Goal: Task Accomplishment & Management: Use online tool/utility

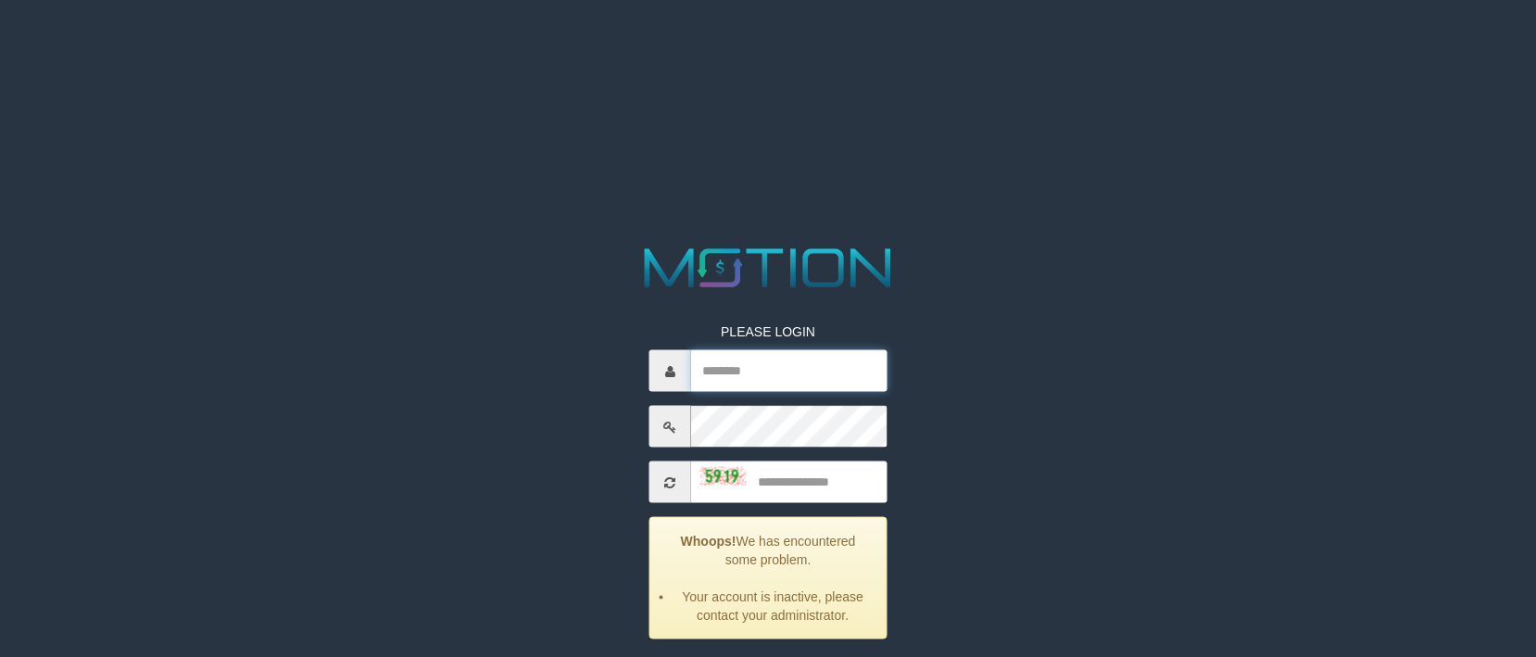
click at [770, 363] on input "text" at bounding box center [789, 371] width 196 height 42
type input "**********"
type input "****"
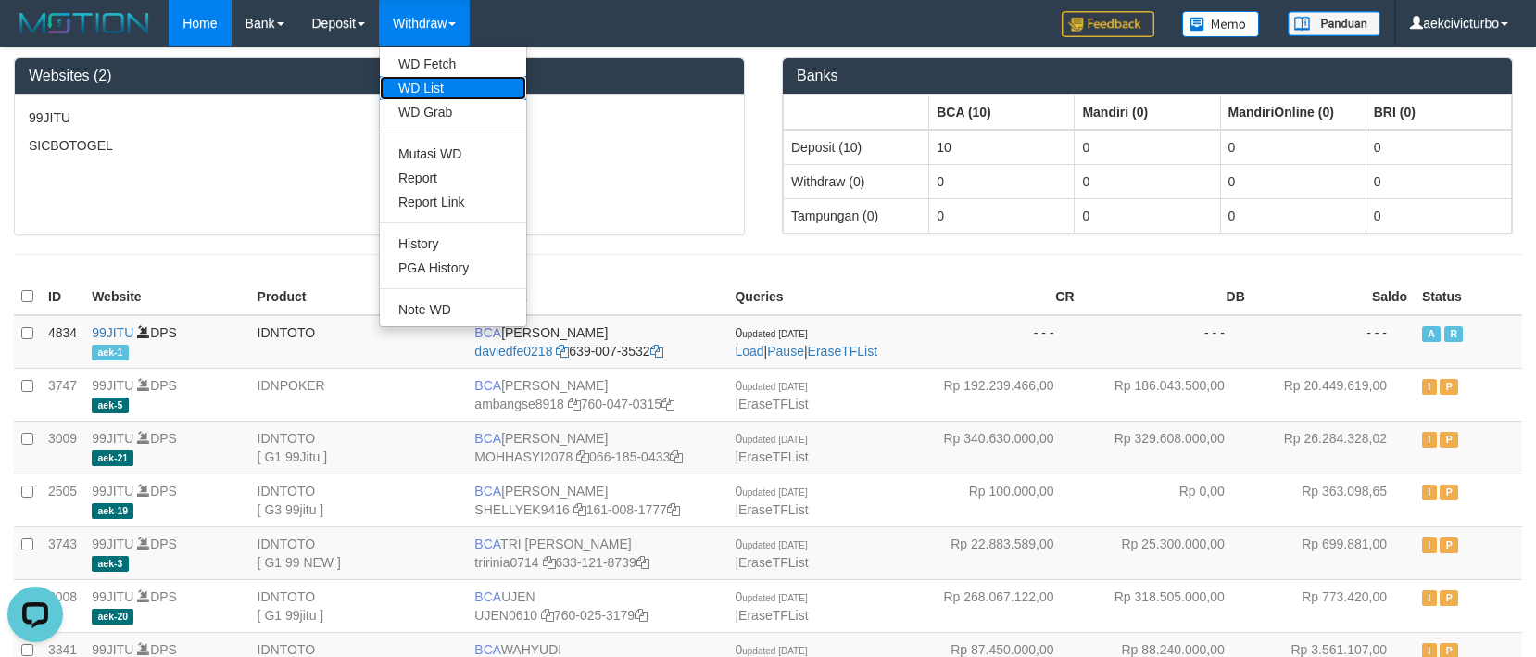
click at [435, 95] on link "WD List" at bounding box center [453, 88] width 146 height 24
click at [447, 60] on link "WD Fetch" at bounding box center [453, 64] width 146 height 24
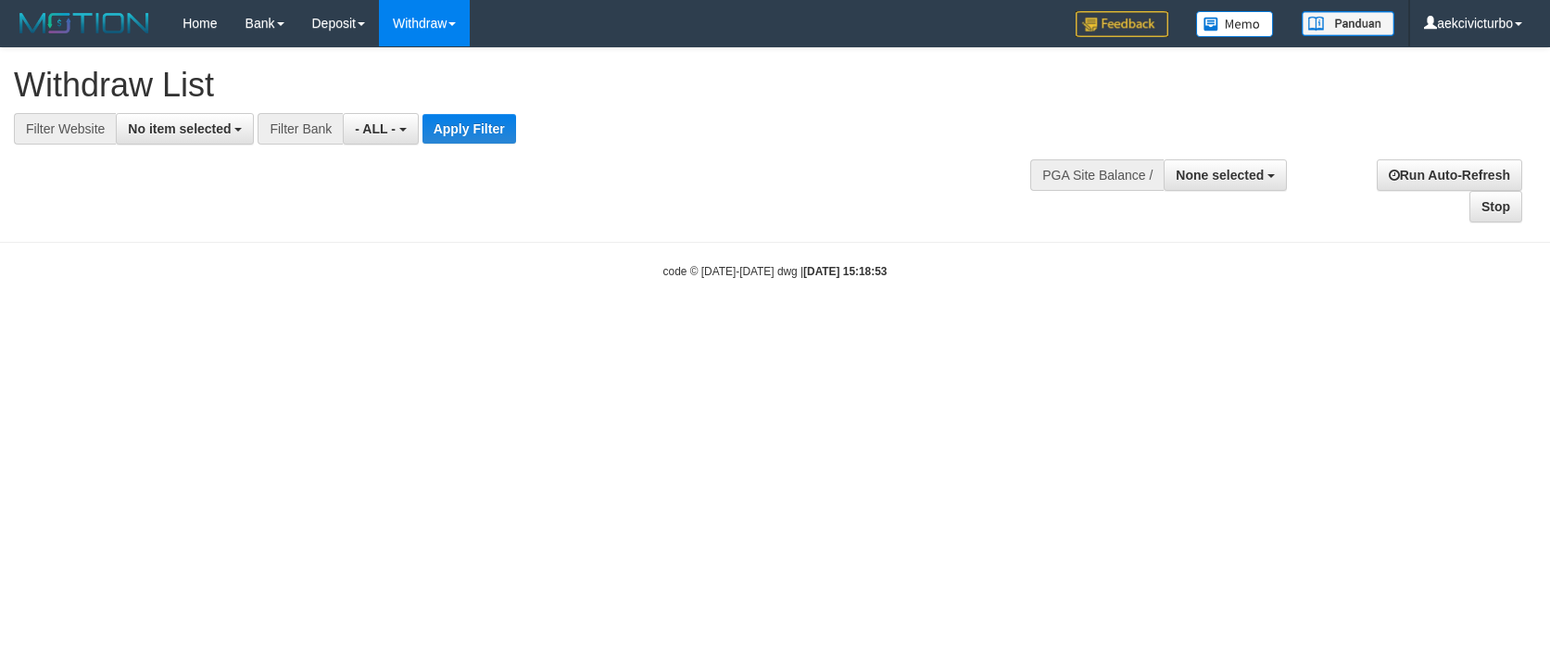
select select
click at [234, 137] on button "No item selected" at bounding box center [185, 129] width 138 height 32
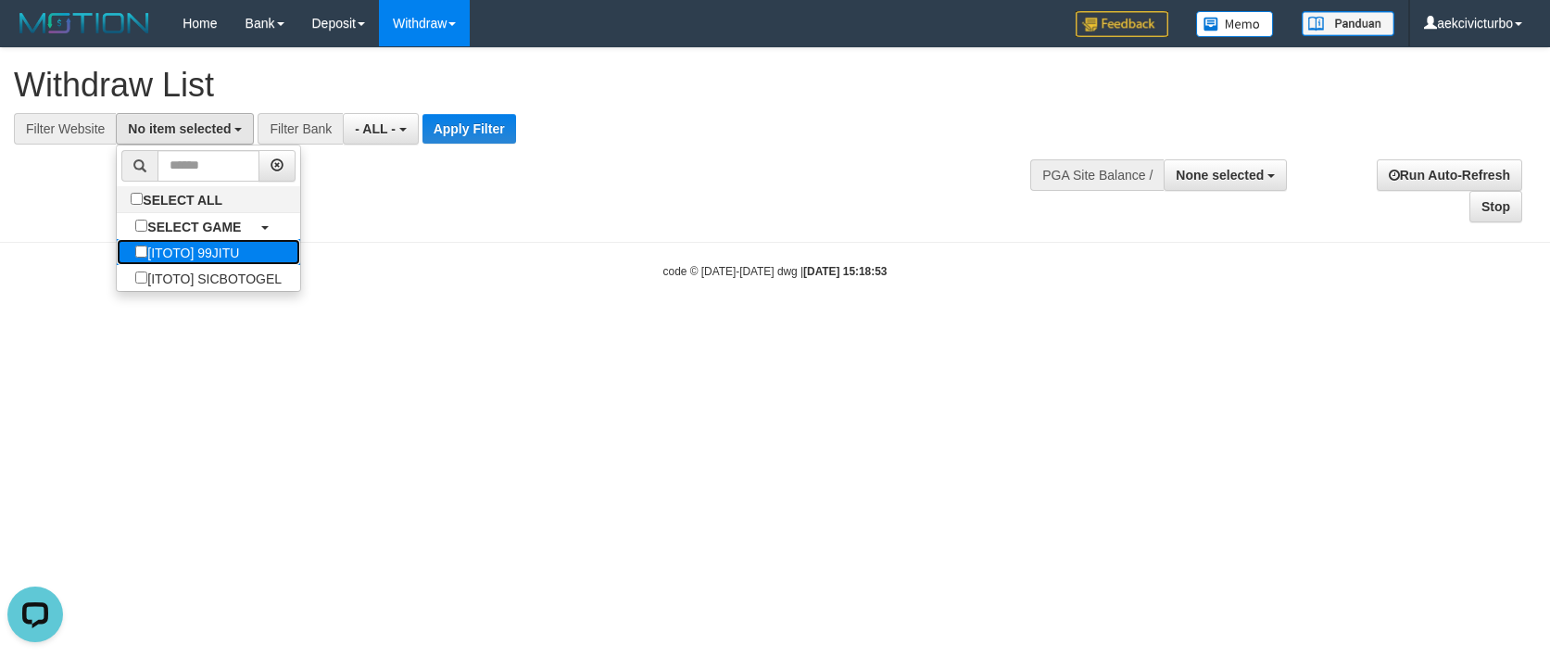
click at [257, 243] on label "[ITOTO] 99JITU" at bounding box center [187, 252] width 141 height 26
select select "***"
click at [375, 126] on span "- ALL -" at bounding box center [366, 128] width 41 height 15
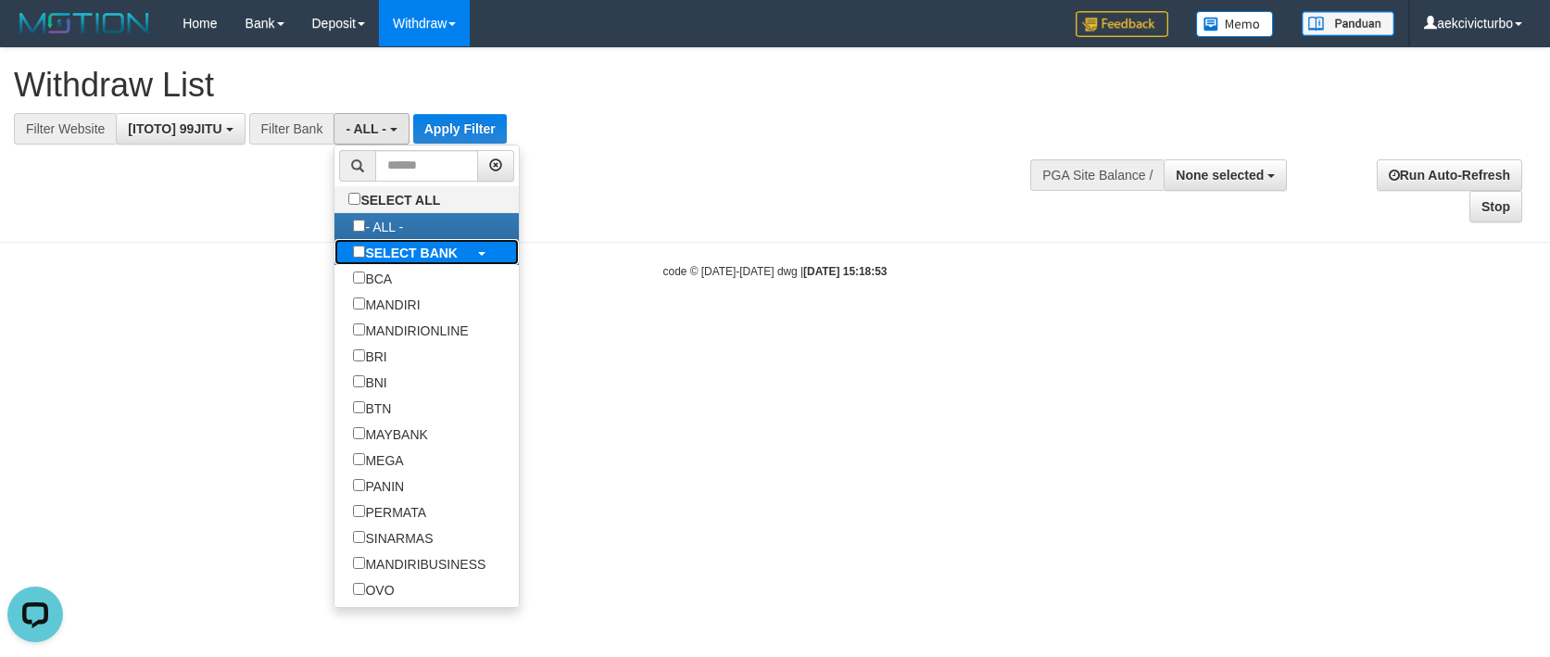
click at [400, 256] on b "SELECT BANK" at bounding box center [411, 253] width 93 height 15
select select "***"
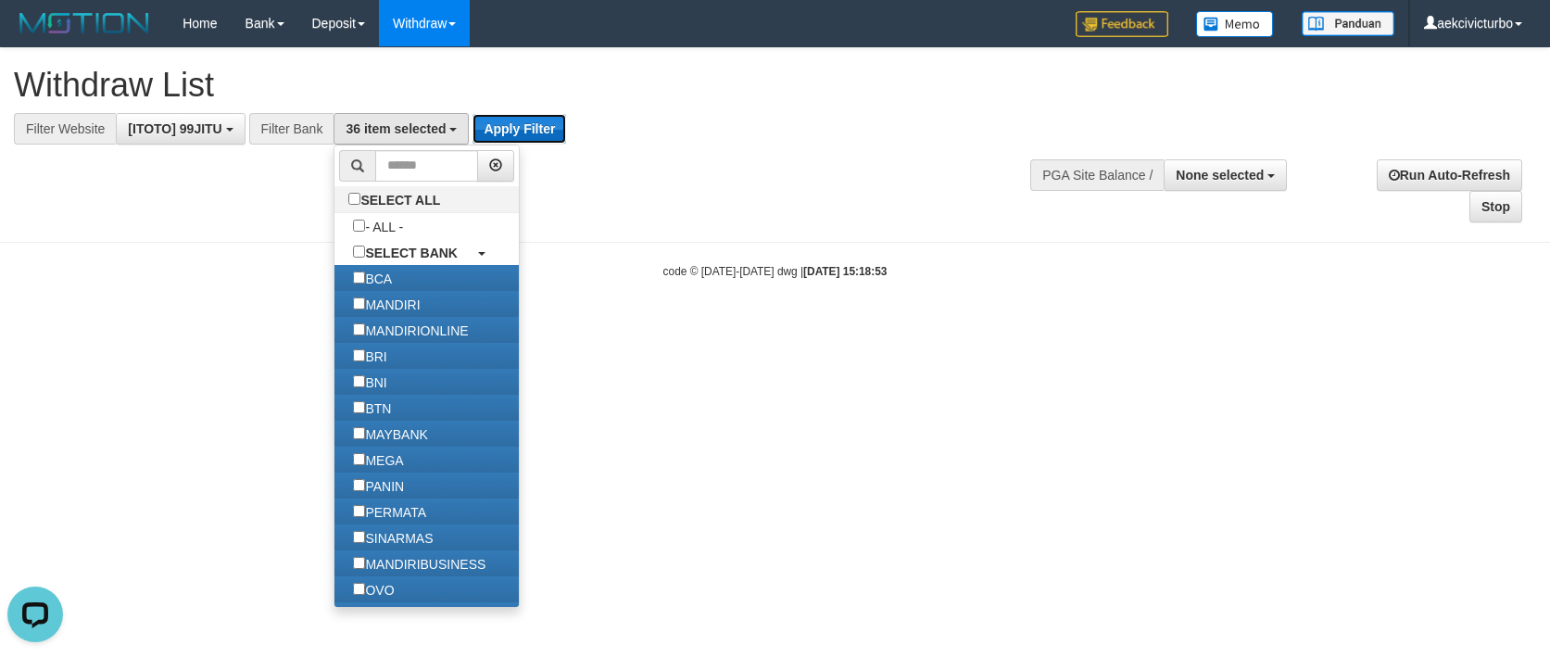
click at [499, 121] on button "Apply Filter" at bounding box center [520, 129] width 94 height 30
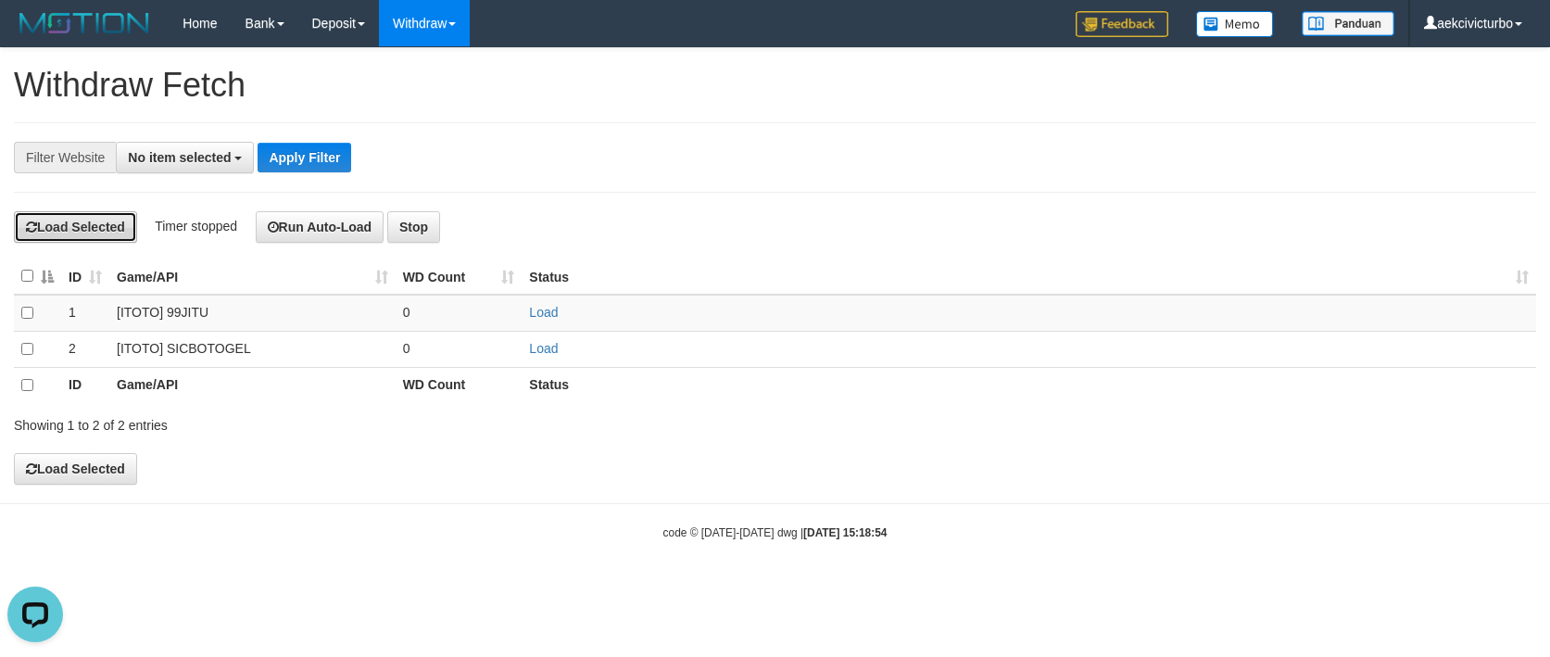
click at [99, 229] on button "Load Selected" at bounding box center [75, 227] width 123 height 32
click at [228, 142] on button "No item selected" at bounding box center [185, 158] width 138 height 32
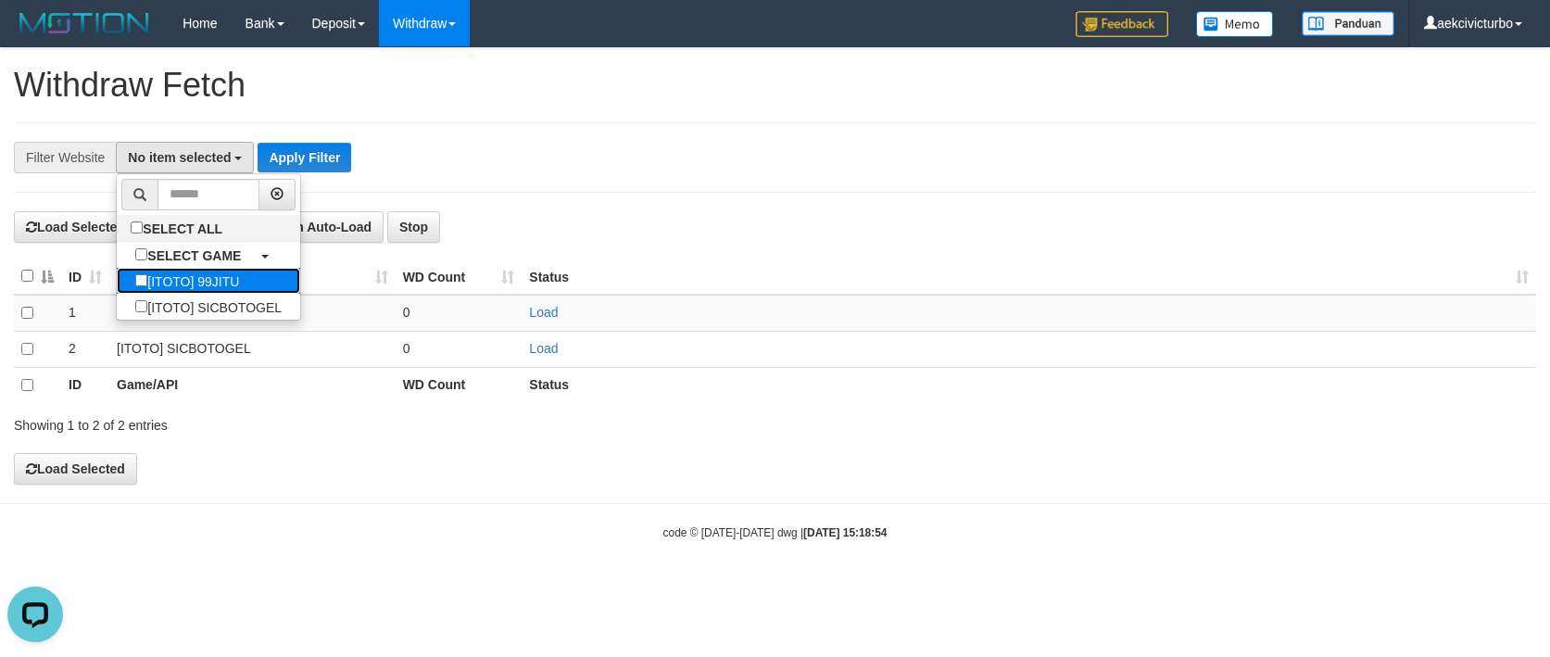
click at [231, 273] on label "[ITOTO] 99JITU" at bounding box center [187, 281] width 141 height 26
select select "***"
click at [422, 174] on div "**********" at bounding box center [775, 157] width 1523 height 70
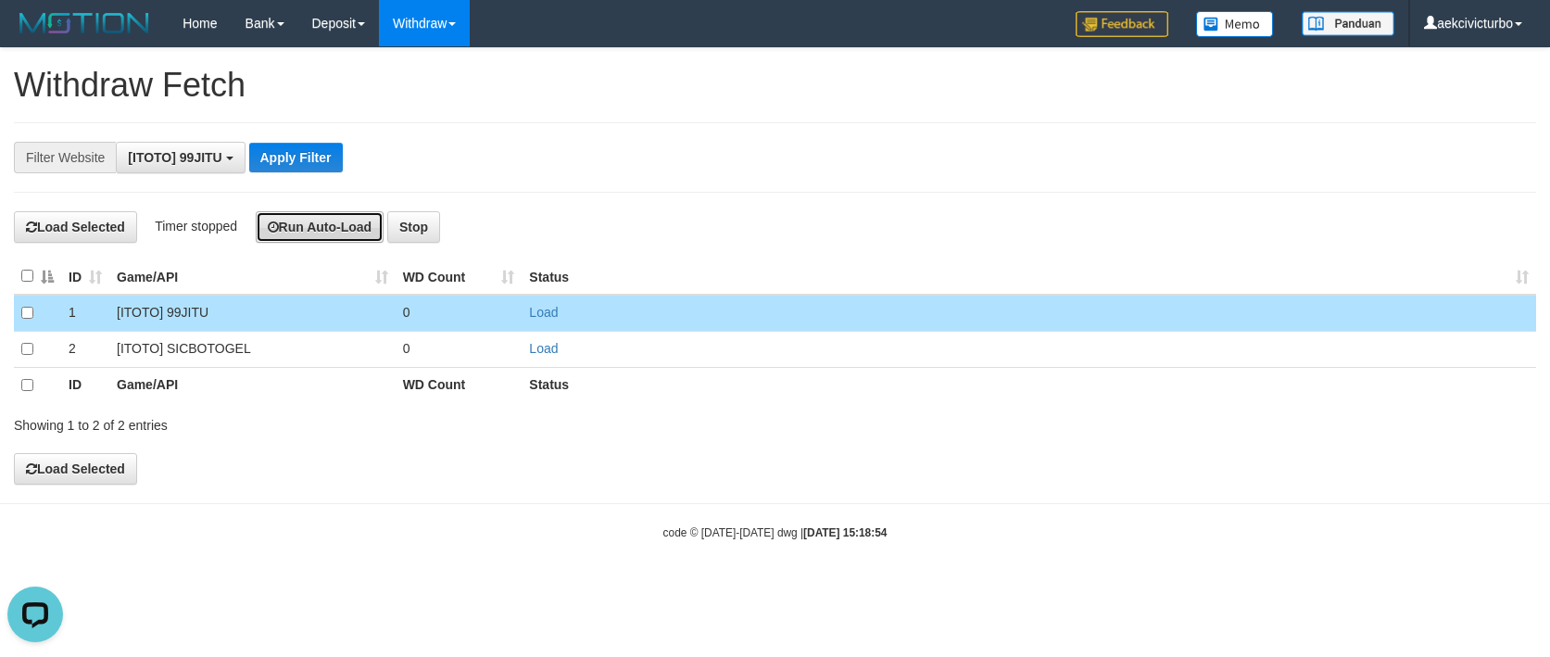
click at [289, 230] on button "Run Auto-Load" at bounding box center [320, 227] width 129 height 32
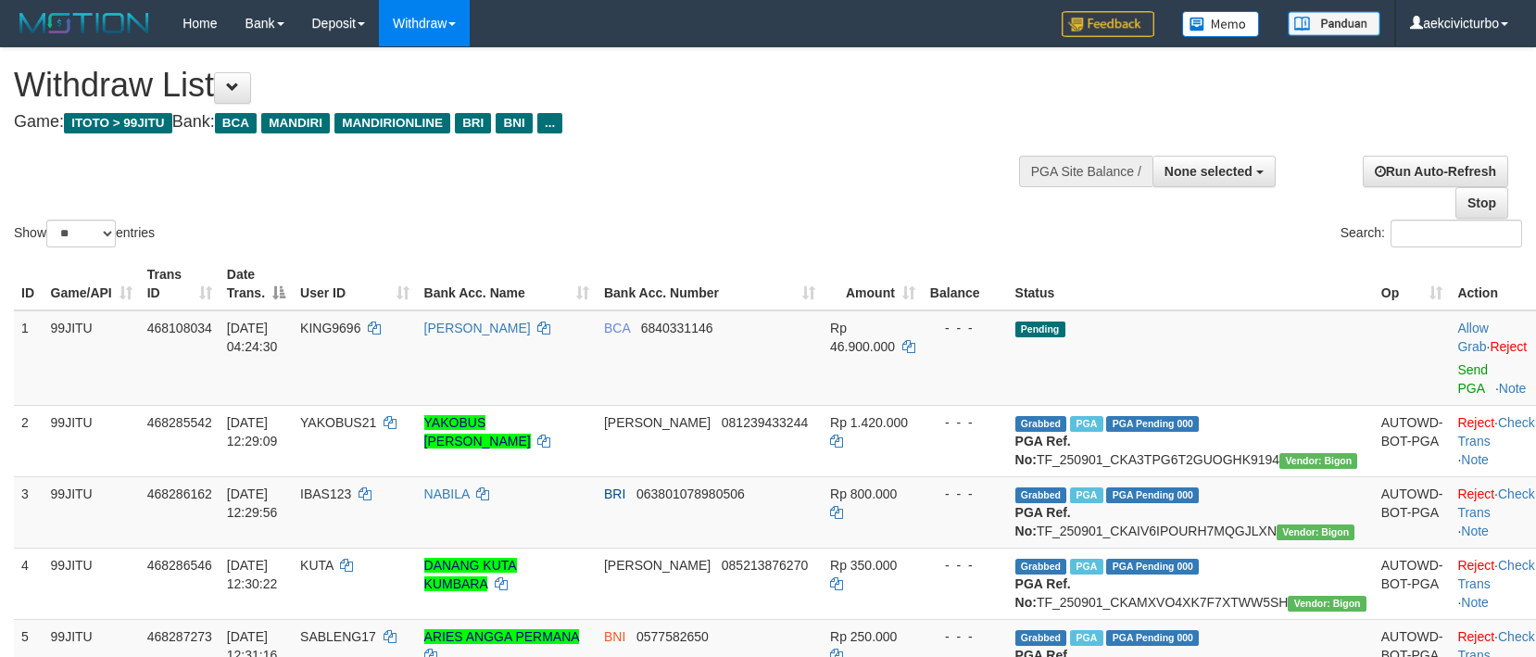
select select
select select "**"
select select
select select "**"
click at [1176, 190] on div at bounding box center [1165, 170] width 209 height 56
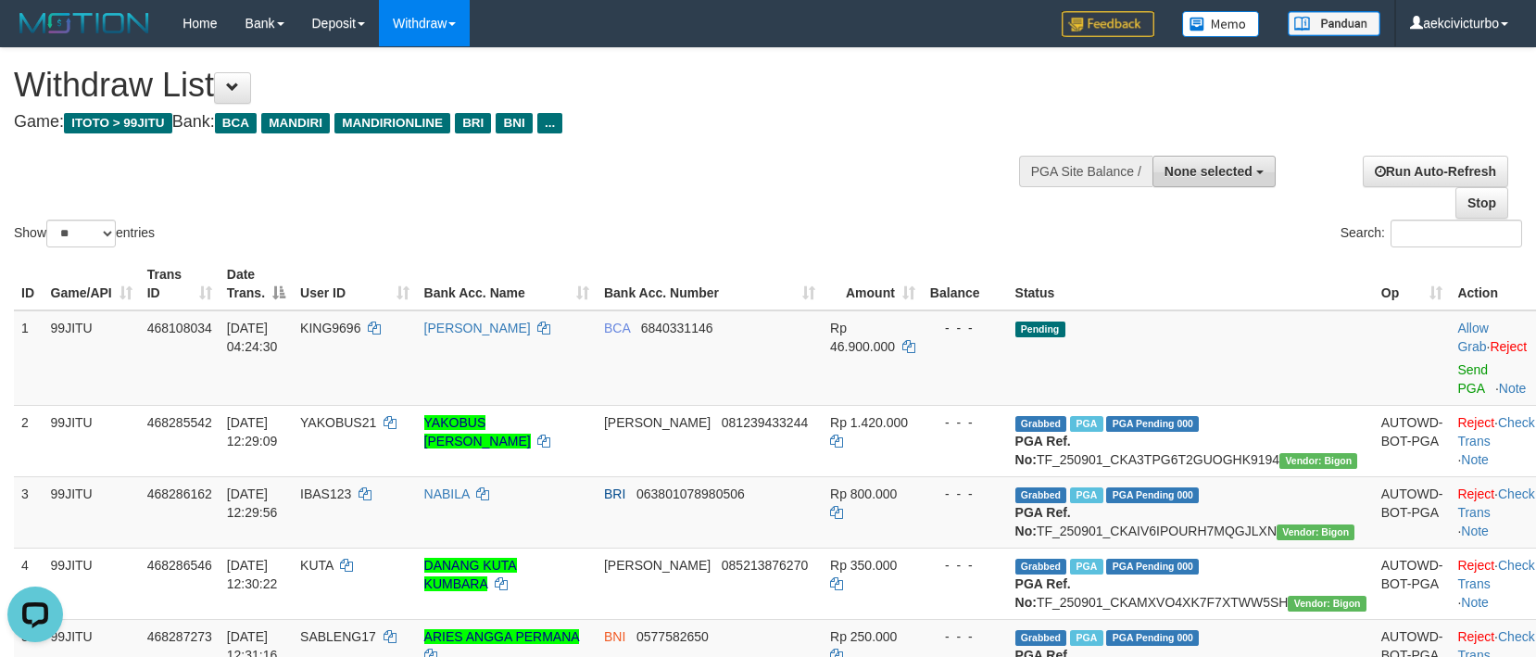
click at [1185, 176] on span "None selected" at bounding box center [1209, 171] width 88 height 15
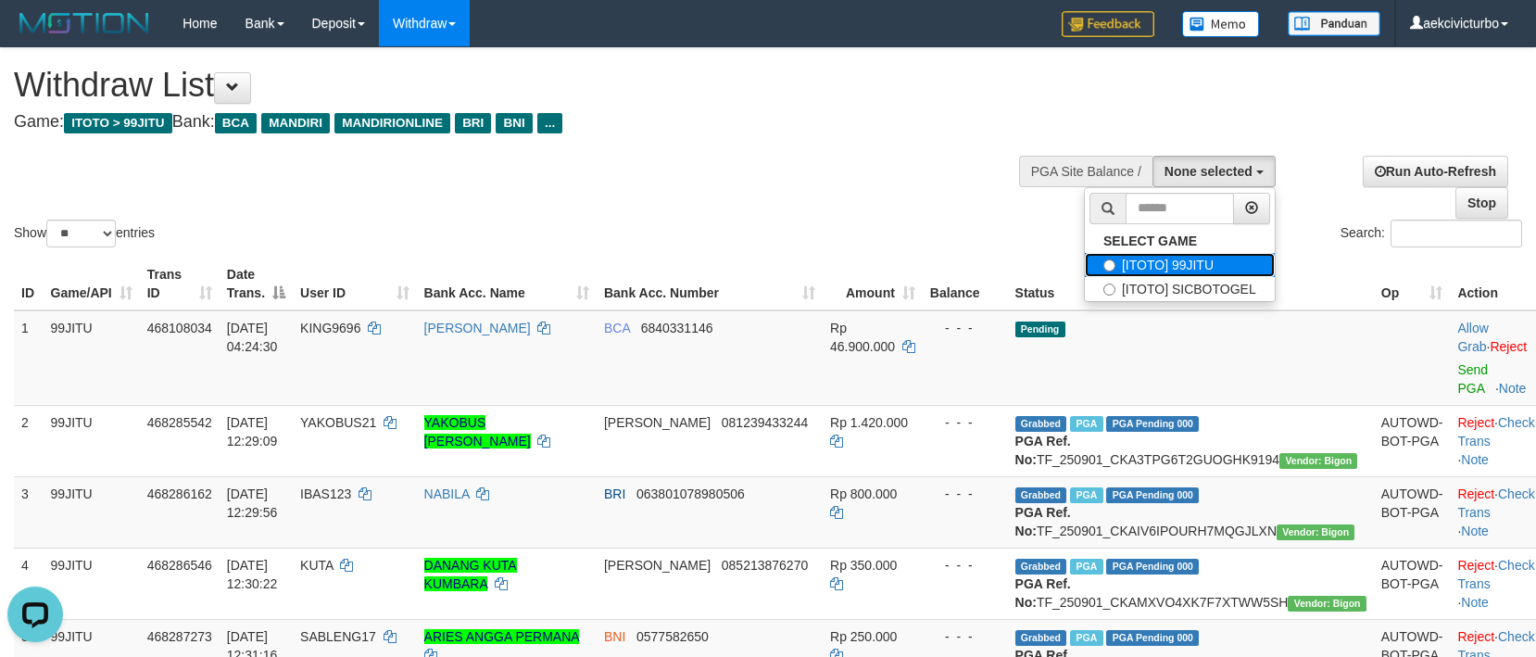
click at [1172, 259] on label "[ITOTO] 99JITU" at bounding box center [1180, 265] width 190 height 24
select select "***"
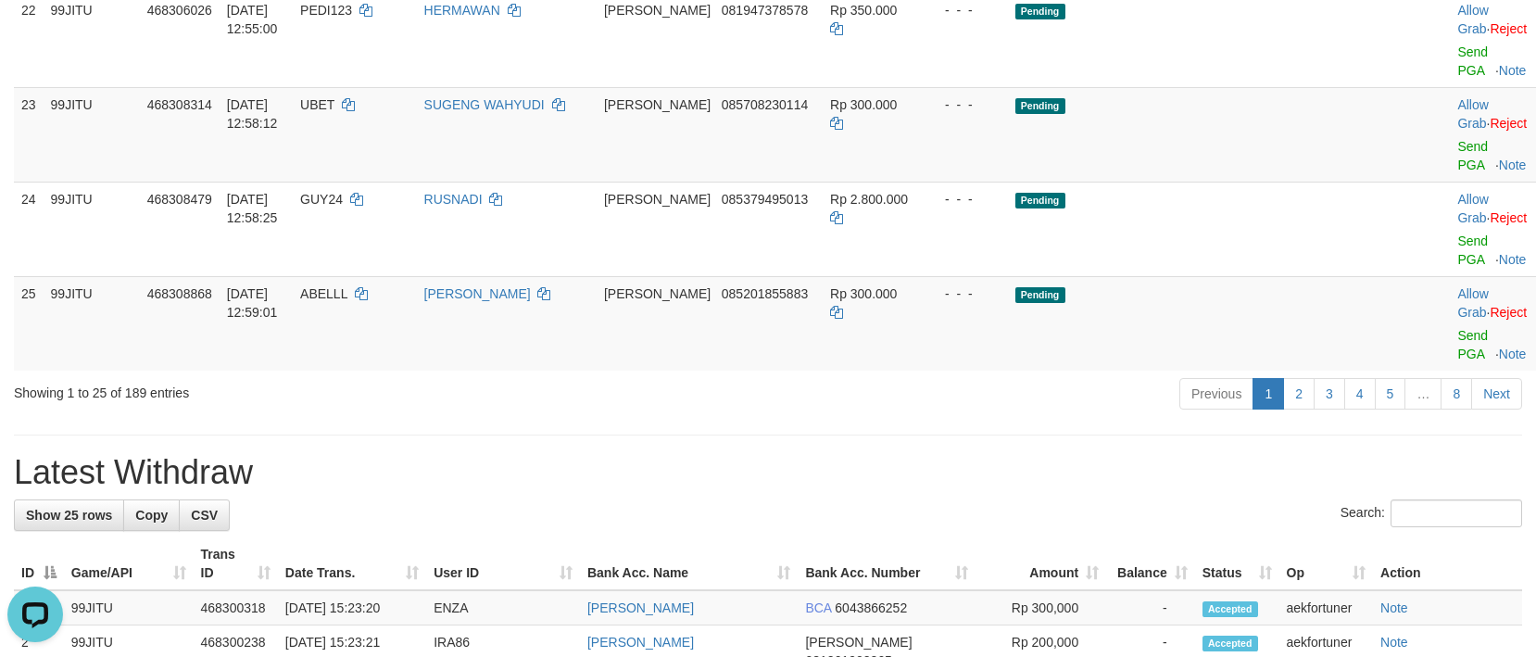
scroll to position [2039, 0]
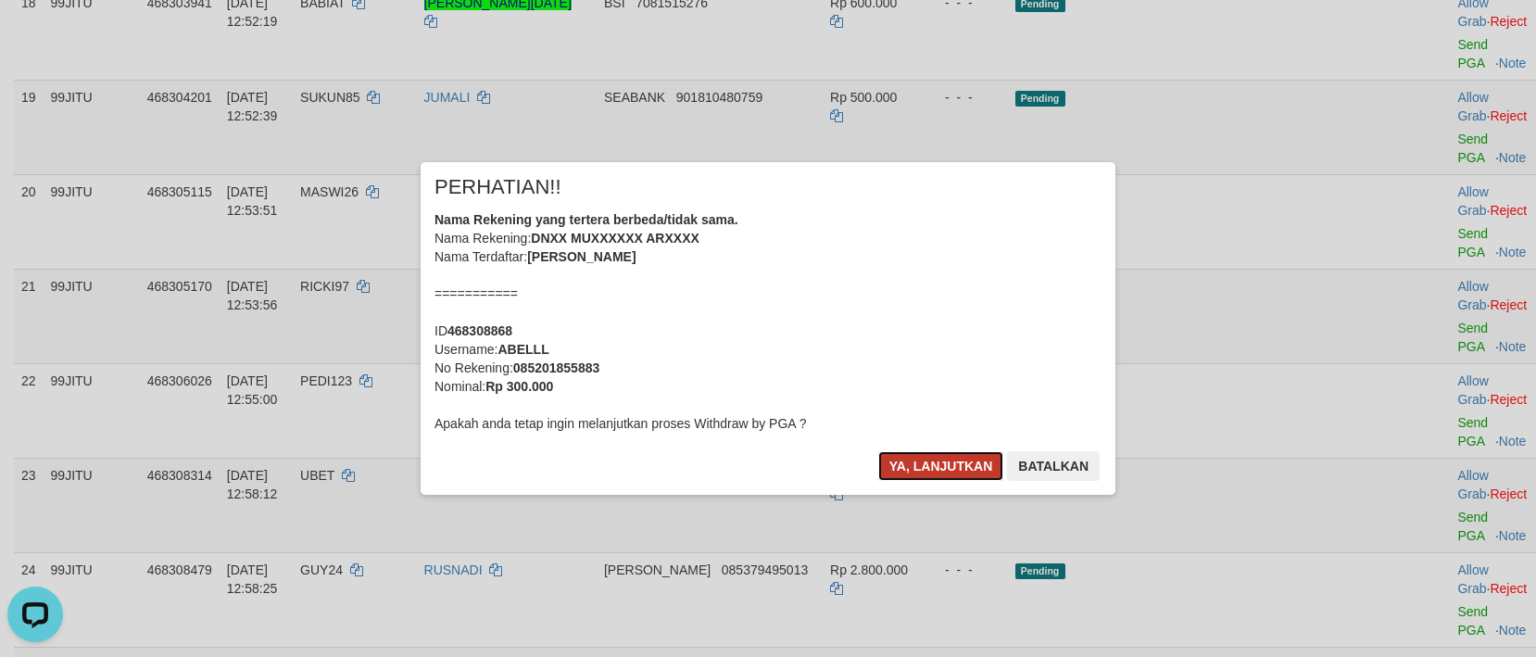
click at [922, 458] on button "Ya, lanjutkan" at bounding box center [942, 466] width 126 height 30
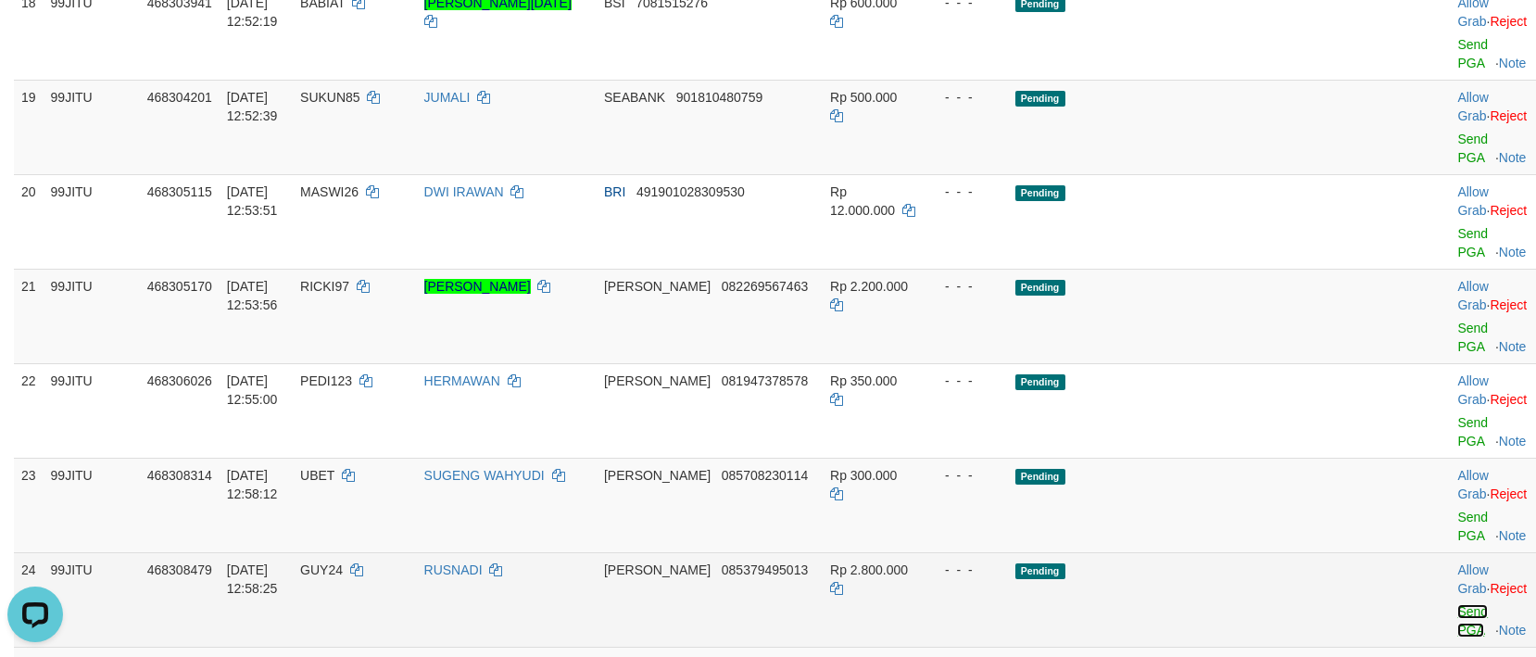
click at [1458, 604] on link "Send PGA" at bounding box center [1473, 620] width 31 height 33
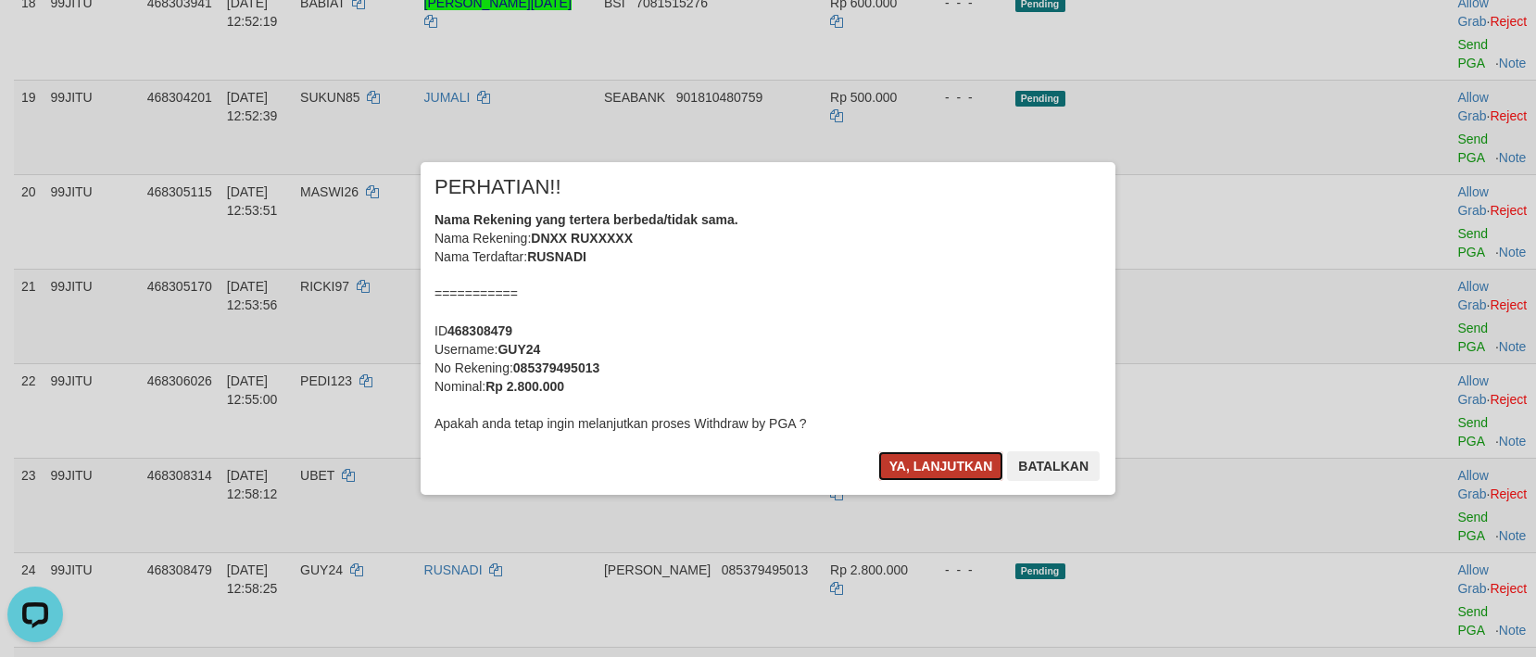
click at [976, 469] on button "Ya, lanjutkan" at bounding box center [942, 466] width 126 height 30
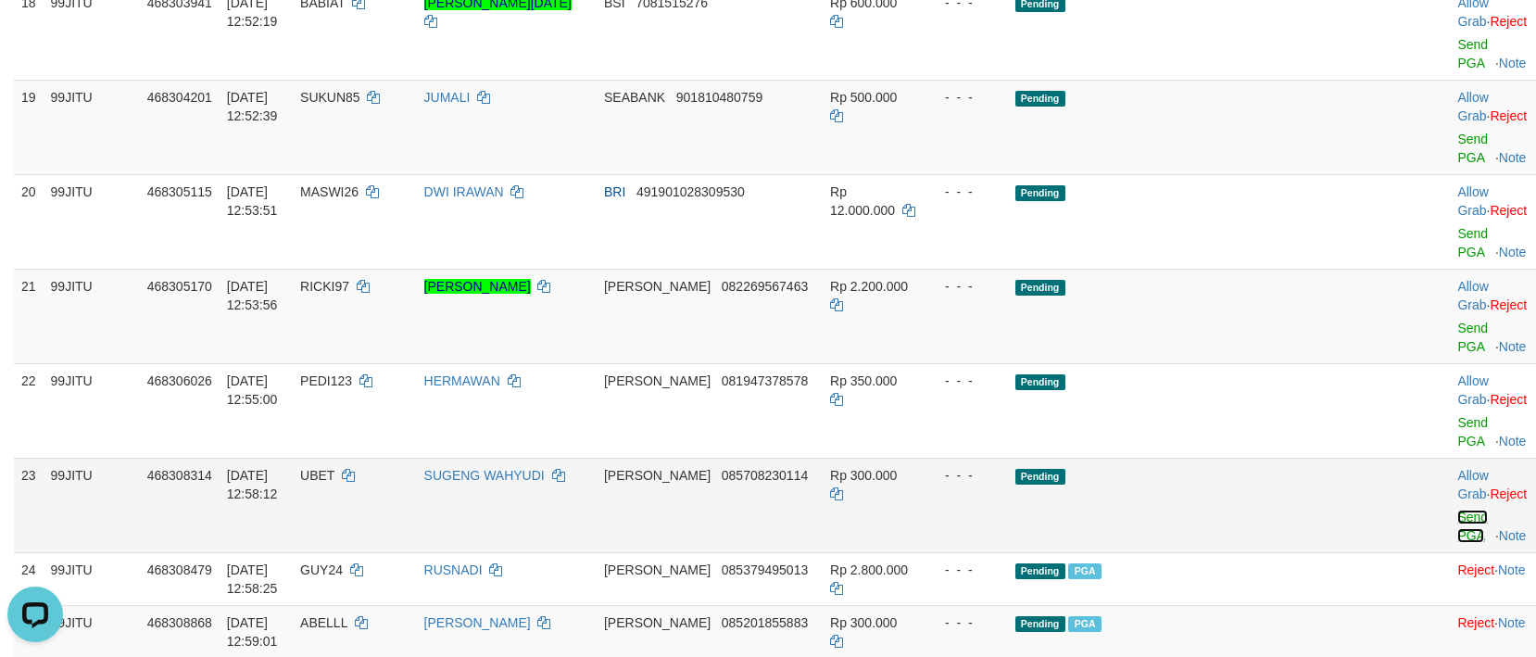
click at [1458, 510] on link "Send PGA" at bounding box center [1473, 526] width 31 height 33
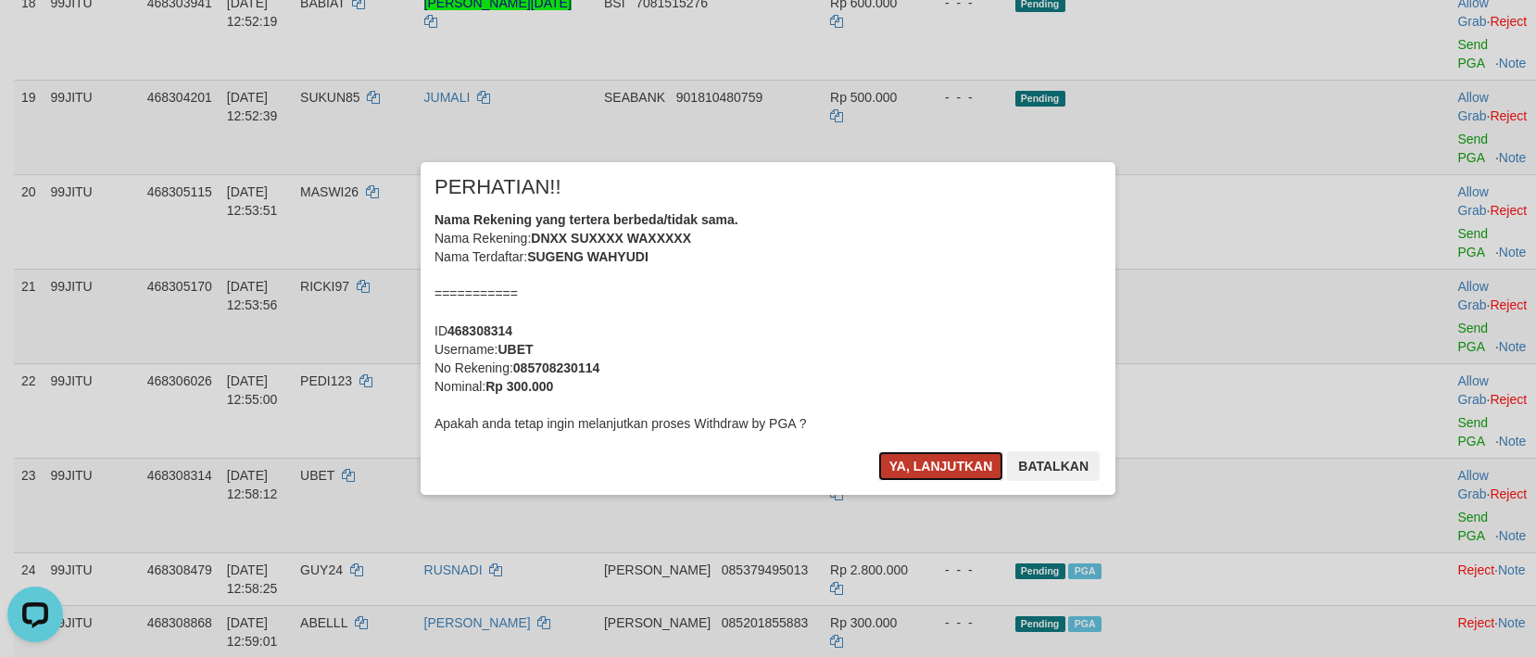
click at [927, 456] on button "Ya, lanjutkan" at bounding box center [942, 466] width 126 height 30
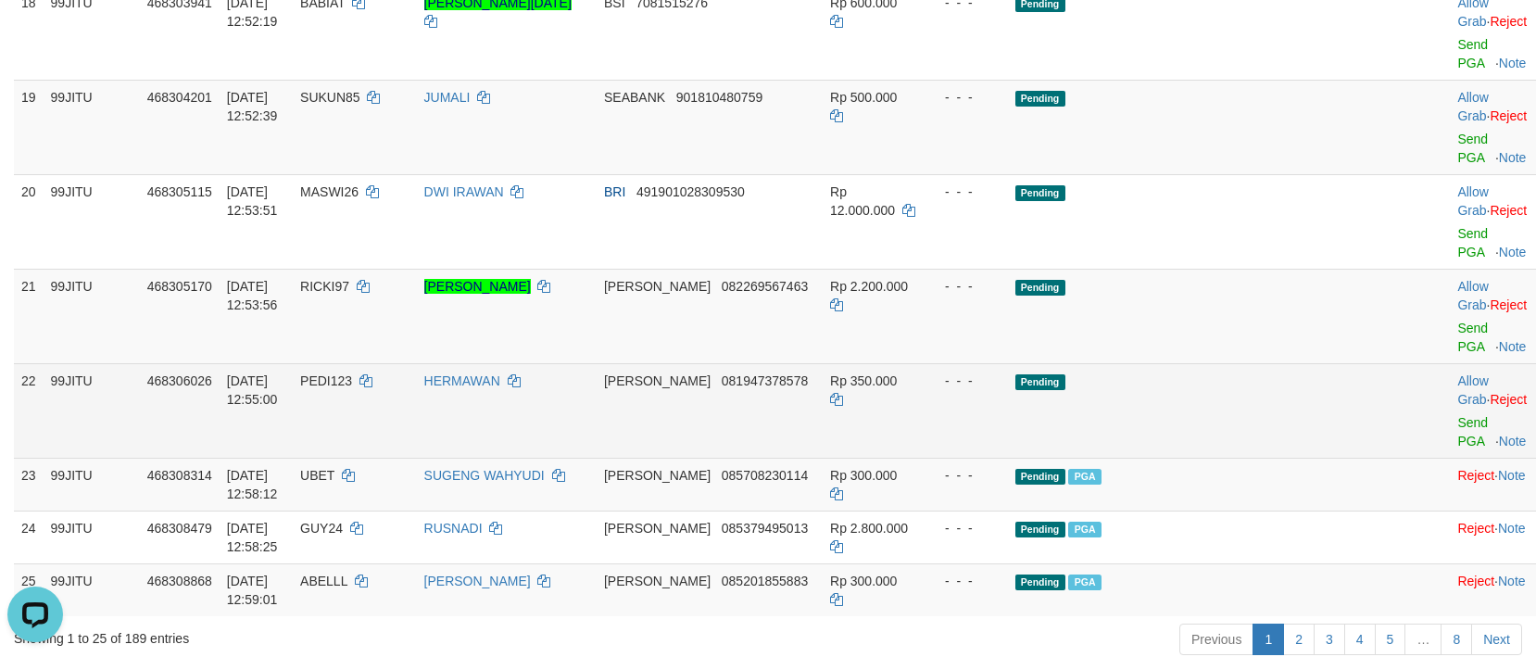
click at [1450, 363] on td "Allow Grab · Reject Send PGA · Note" at bounding box center [1496, 410] width 92 height 95
click at [1458, 415] on link "Send PGA" at bounding box center [1473, 431] width 31 height 33
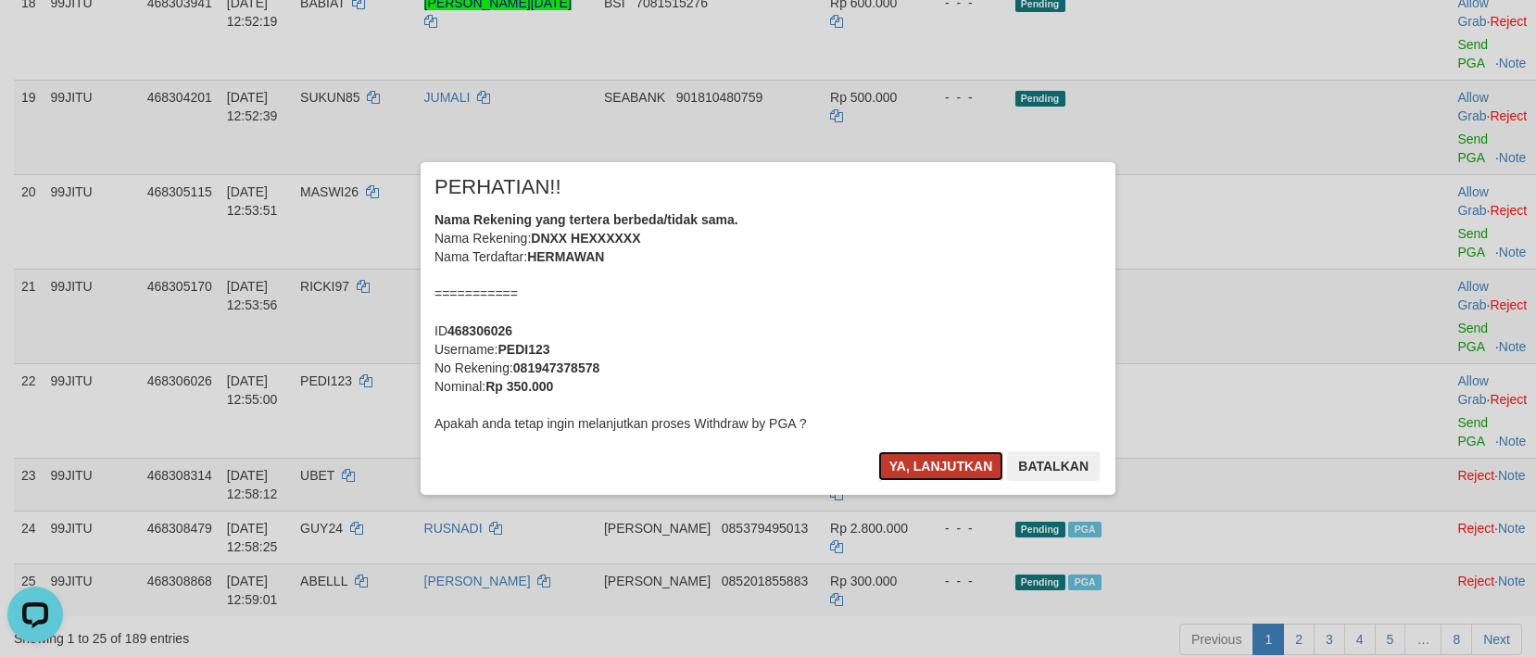
click at [922, 461] on button "Ya, lanjutkan" at bounding box center [942, 466] width 126 height 30
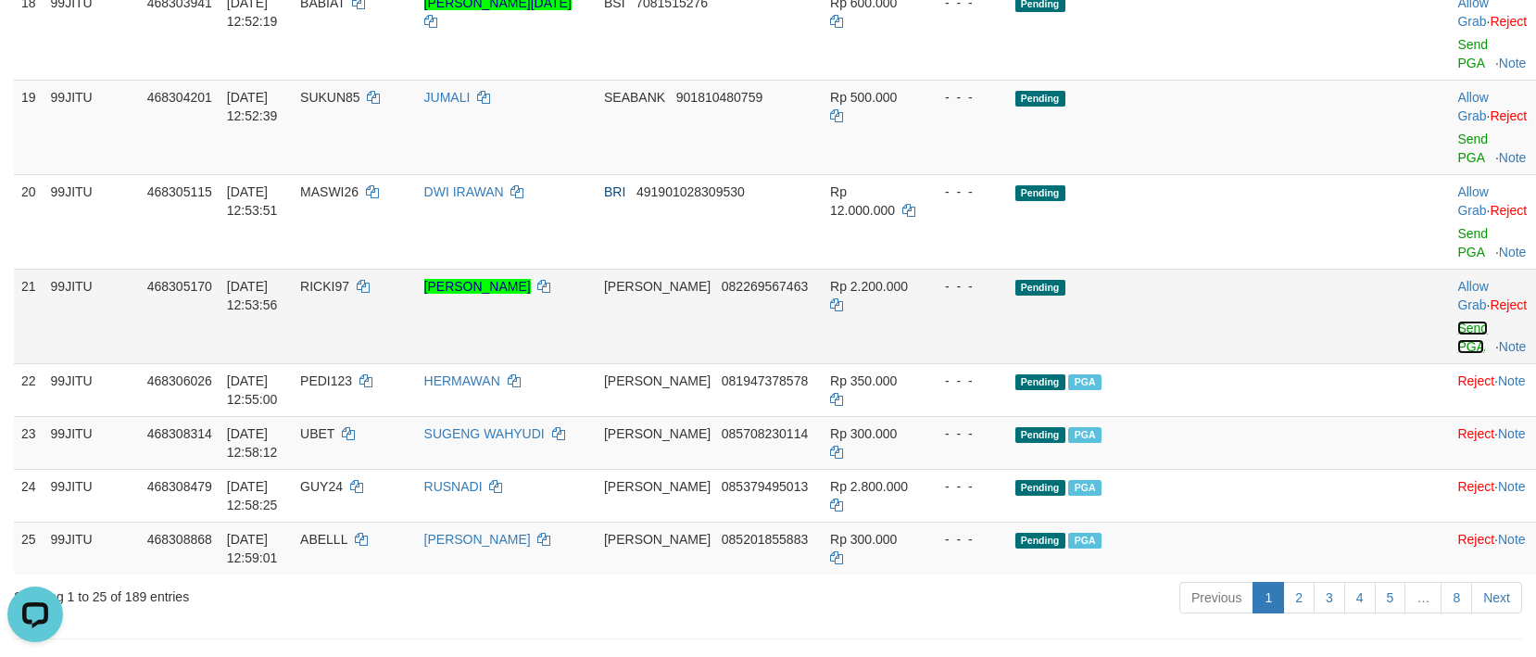
click at [1458, 321] on link "Send PGA" at bounding box center [1473, 337] width 31 height 33
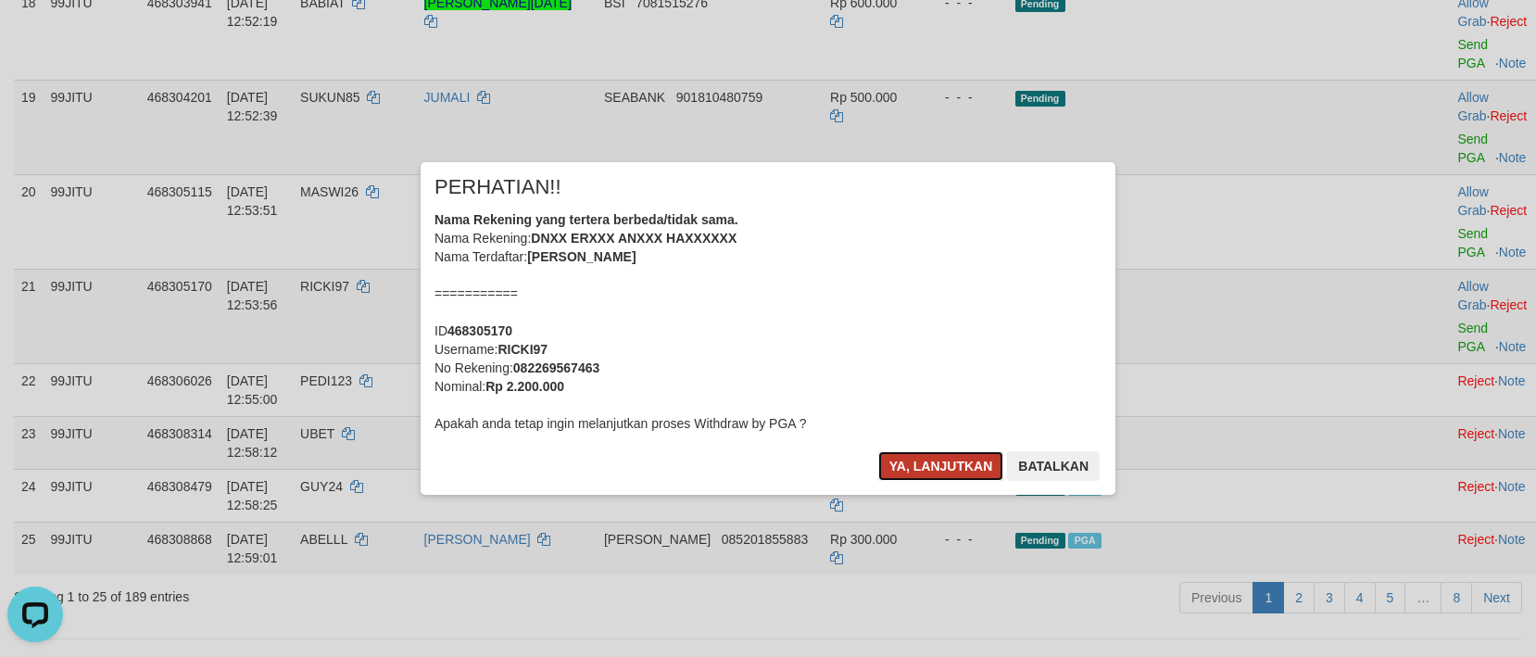
click at [923, 456] on button "Ya, lanjutkan" at bounding box center [942, 466] width 126 height 30
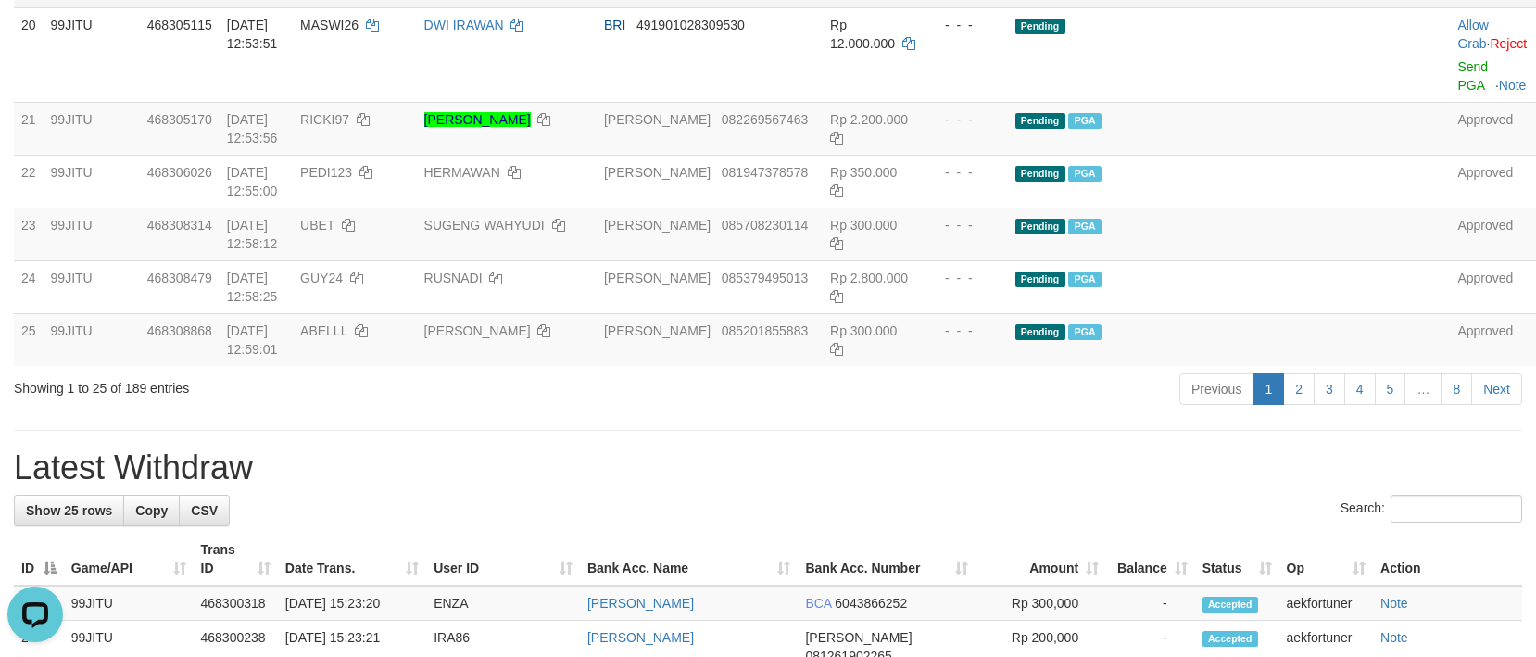
scroll to position [1807, 0]
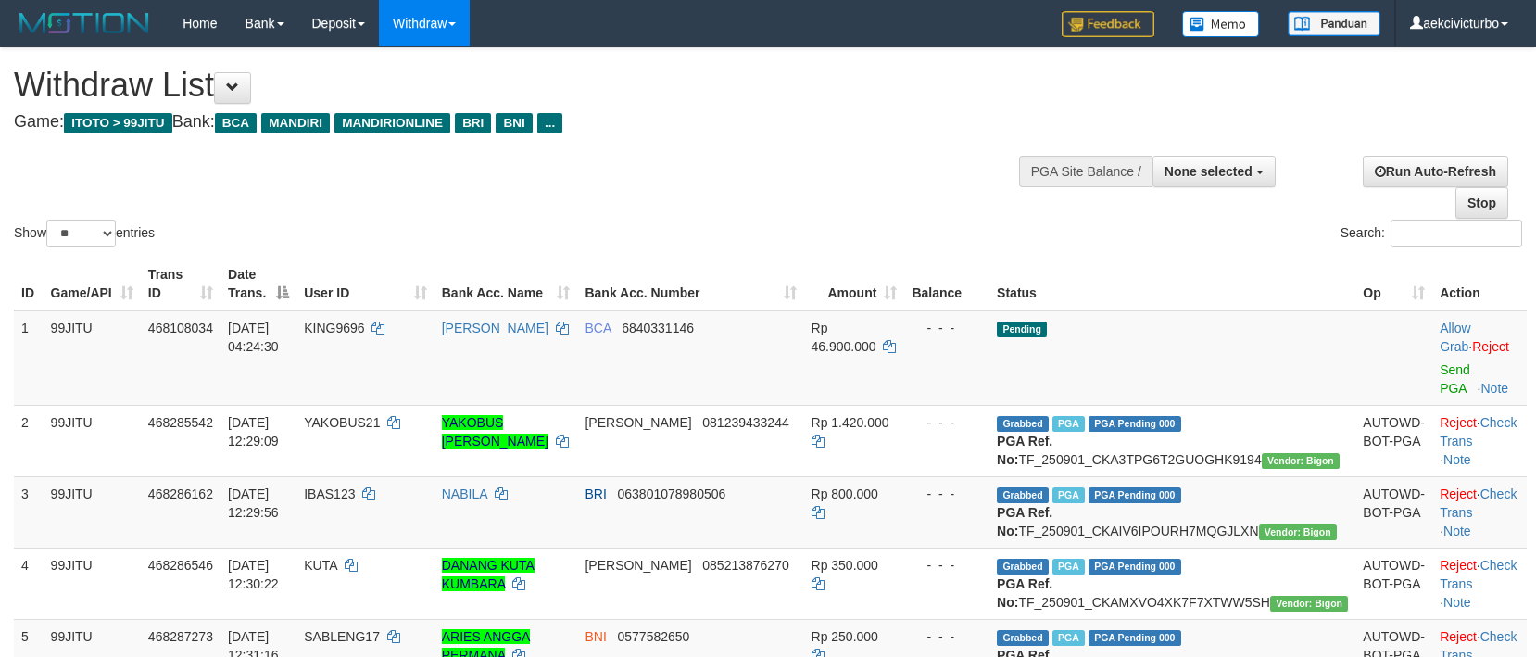
select select
select select "**"
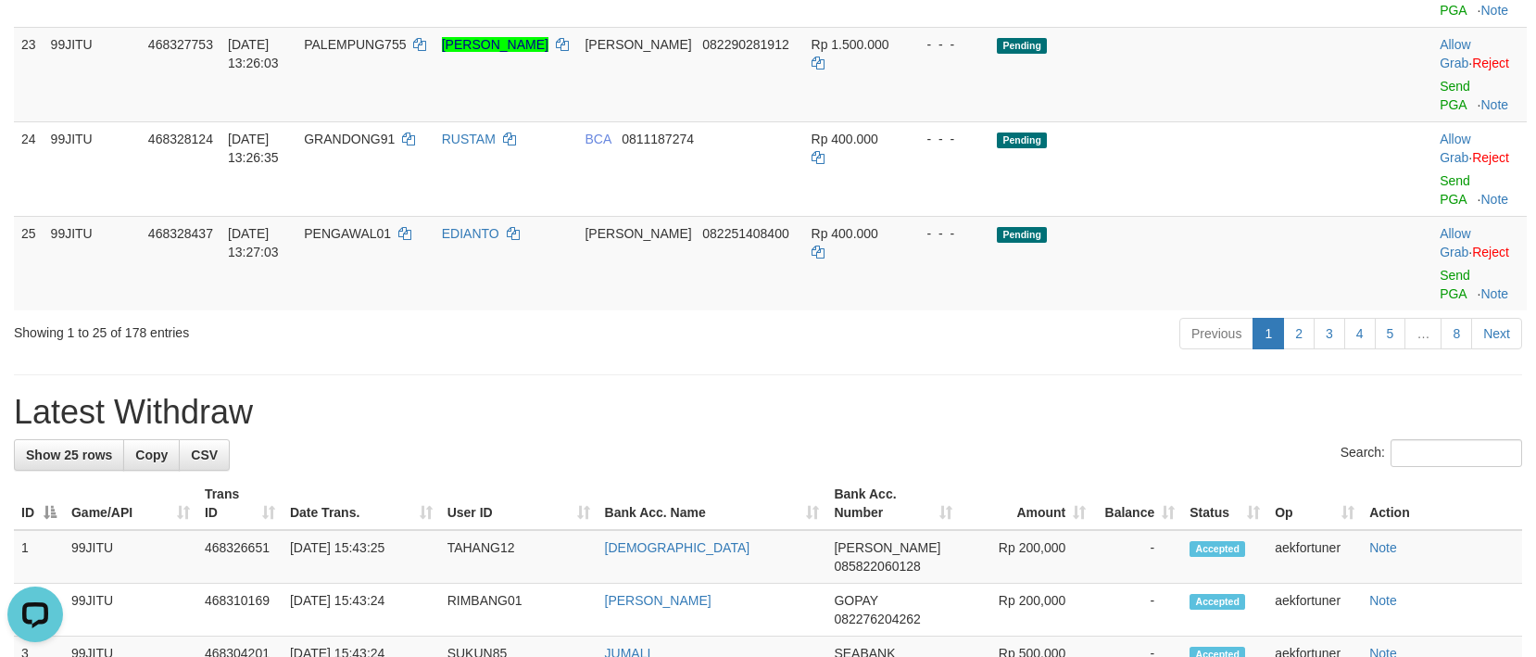
scroll to position [2039, 0]
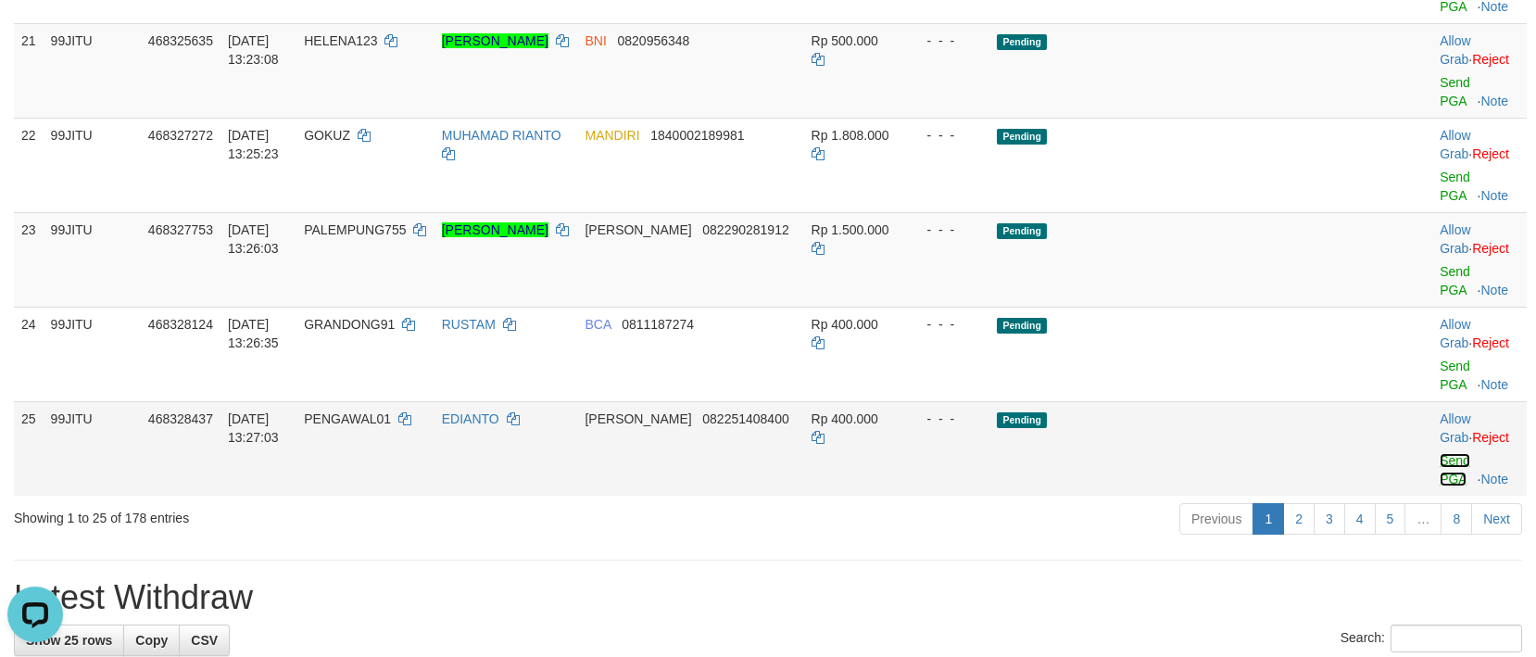
drag, startPoint x: 1427, startPoint y: 234, endPoint x: 872, endPoint y: 254, distance: 555.5
click at [1440, 453] on link "Send PGA" at bounding box center [1455, 469] width 31 height 33
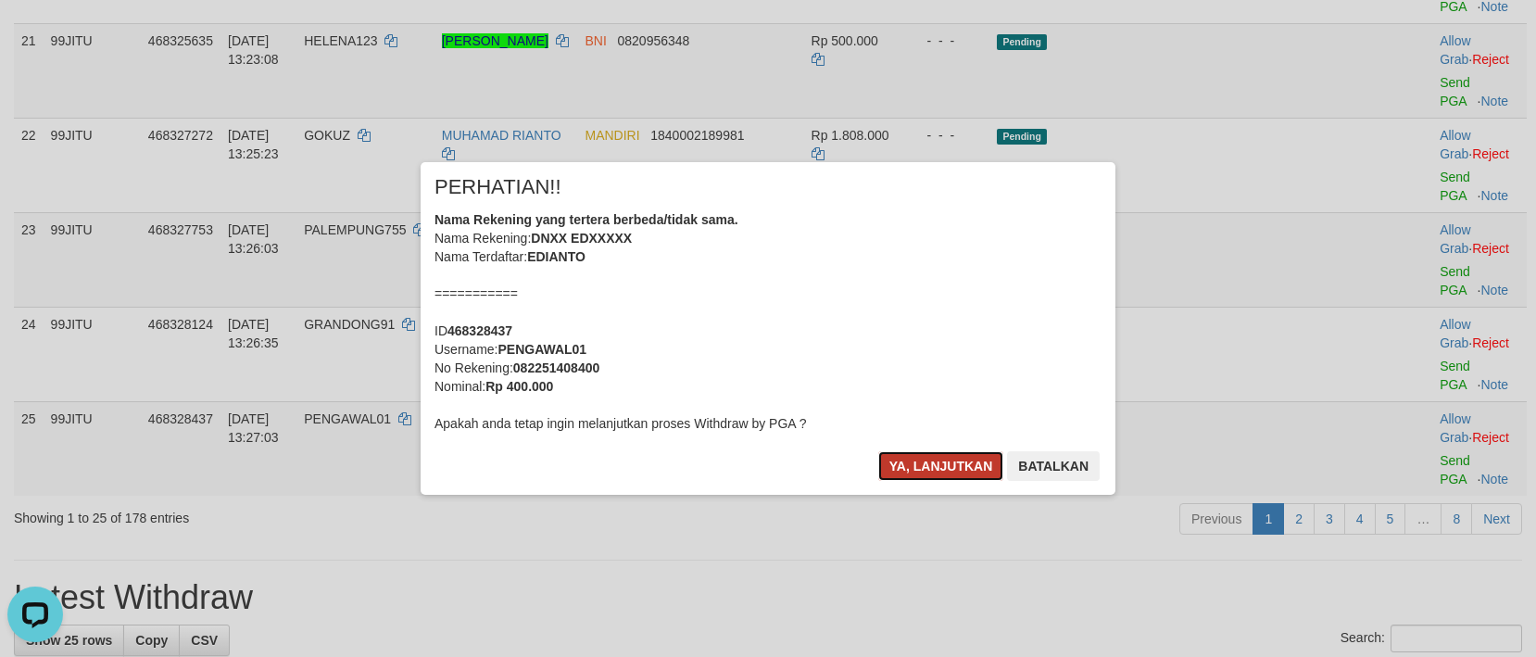
click at [979, 455] on button "Ya, lanjutkan" at bounding box center [942, 466] width 126 height 30
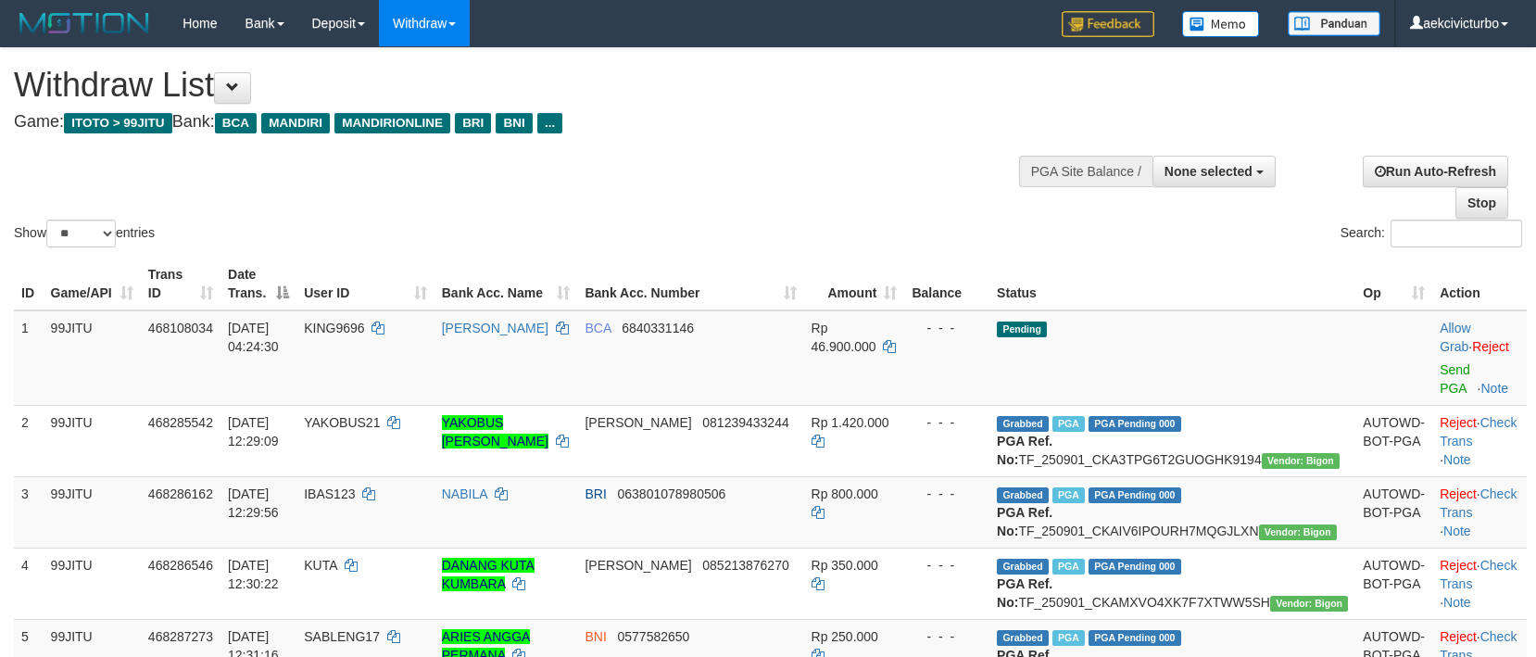
select select
select select "**"
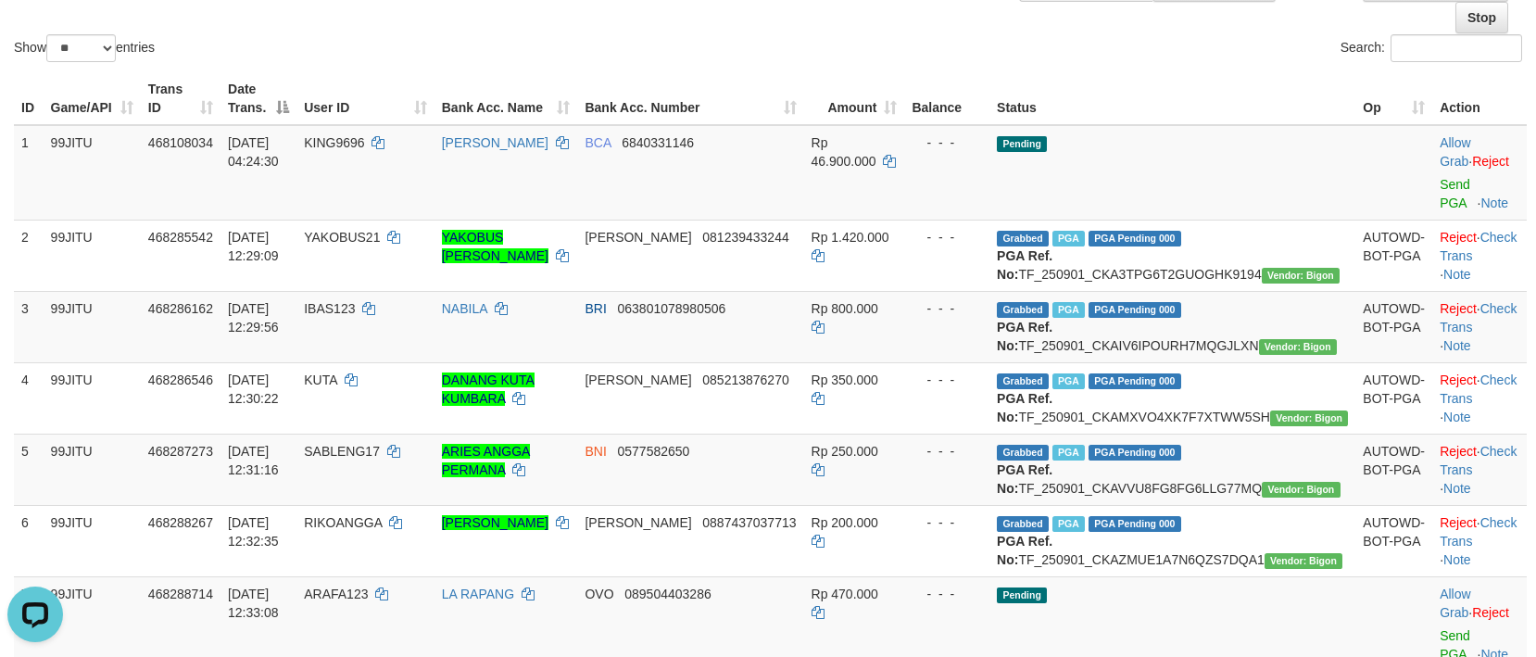
scroll to position [556, 0]
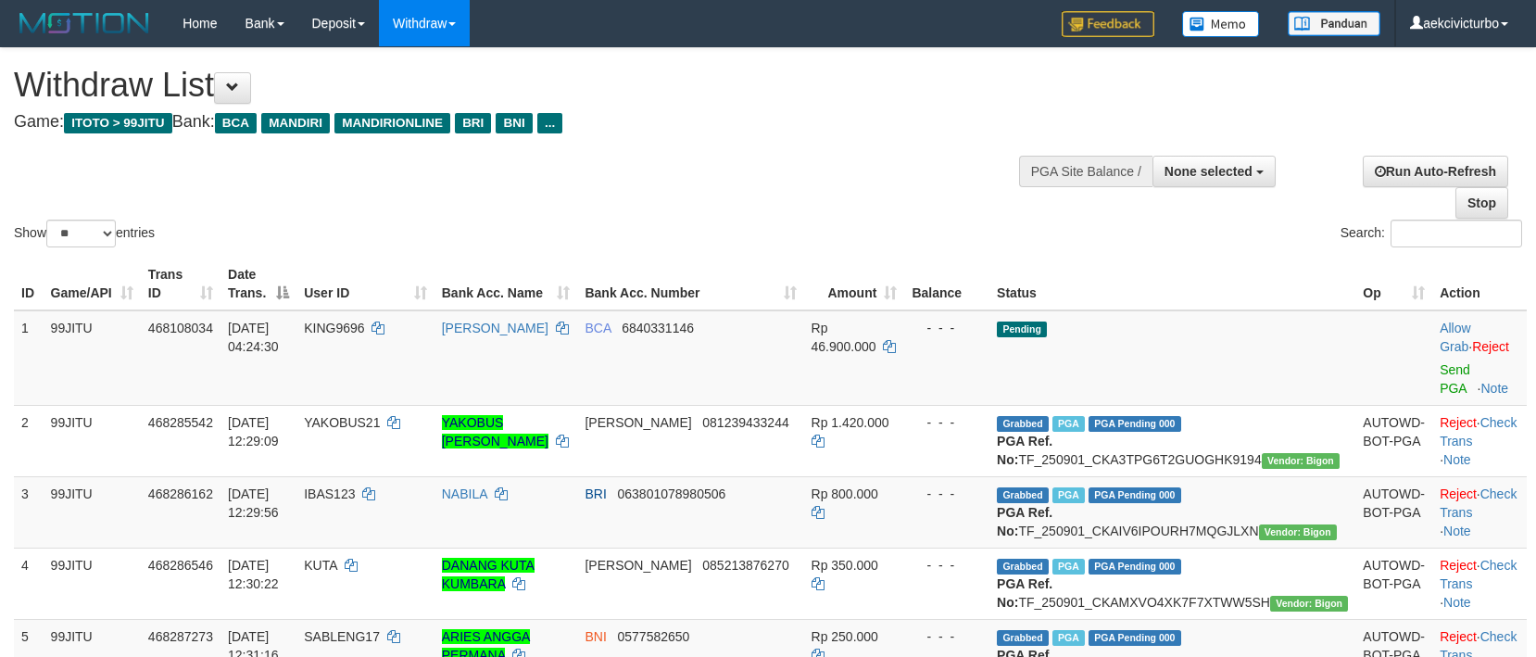
select select
select select "**"
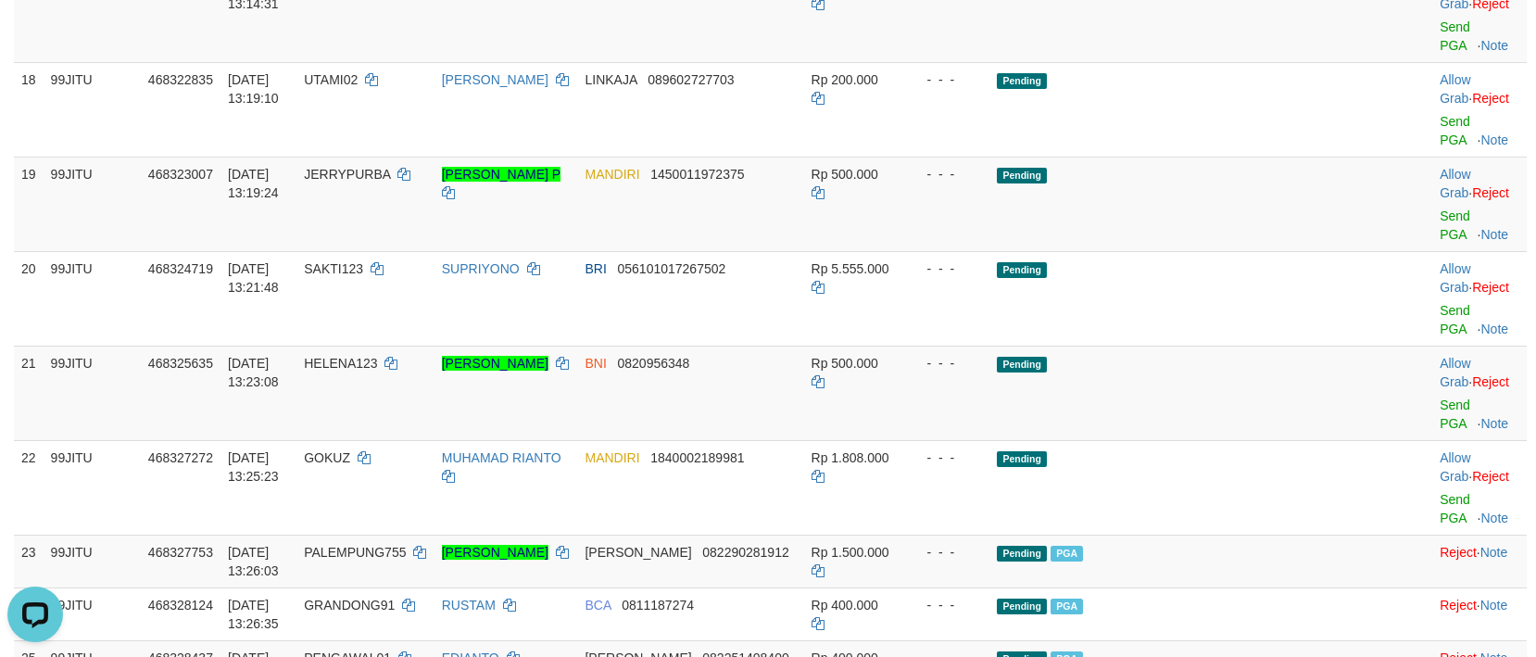
scroll to position [1853, 0]
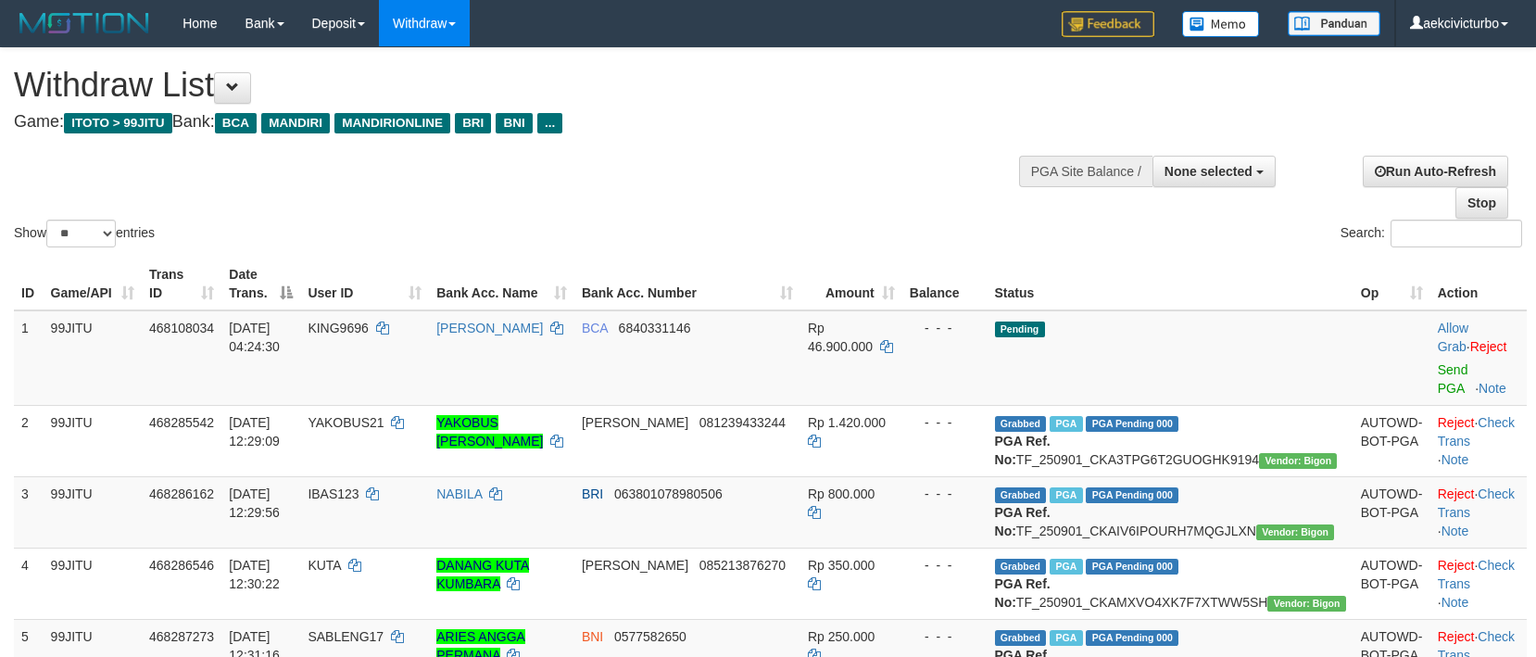
select select
select select "**"
click at [1209, 171] on span "None selected" at bounding box center [1209, 171] width 88 height 15
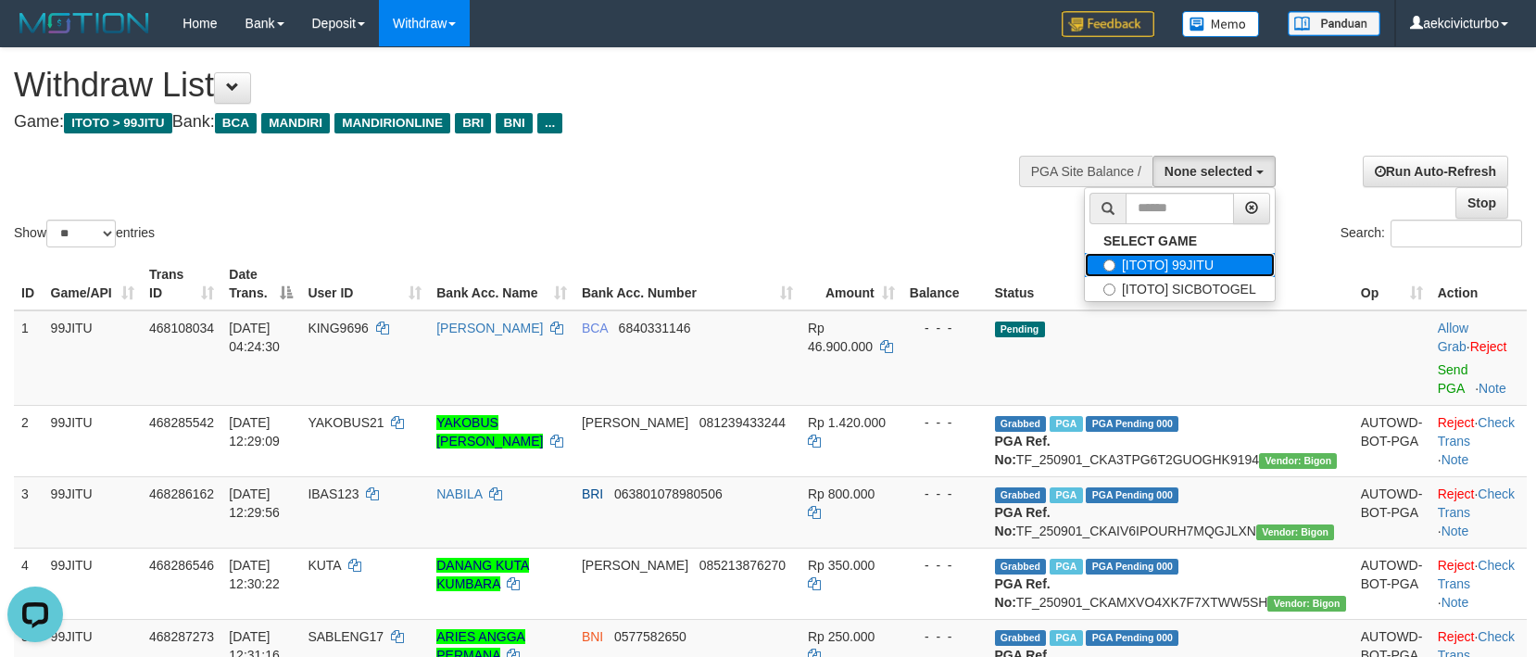
click at [1209, 267] on label "[ITOTO] 99JITU" at bounding box center [1180, 265] width 190 height 24
select select "***"
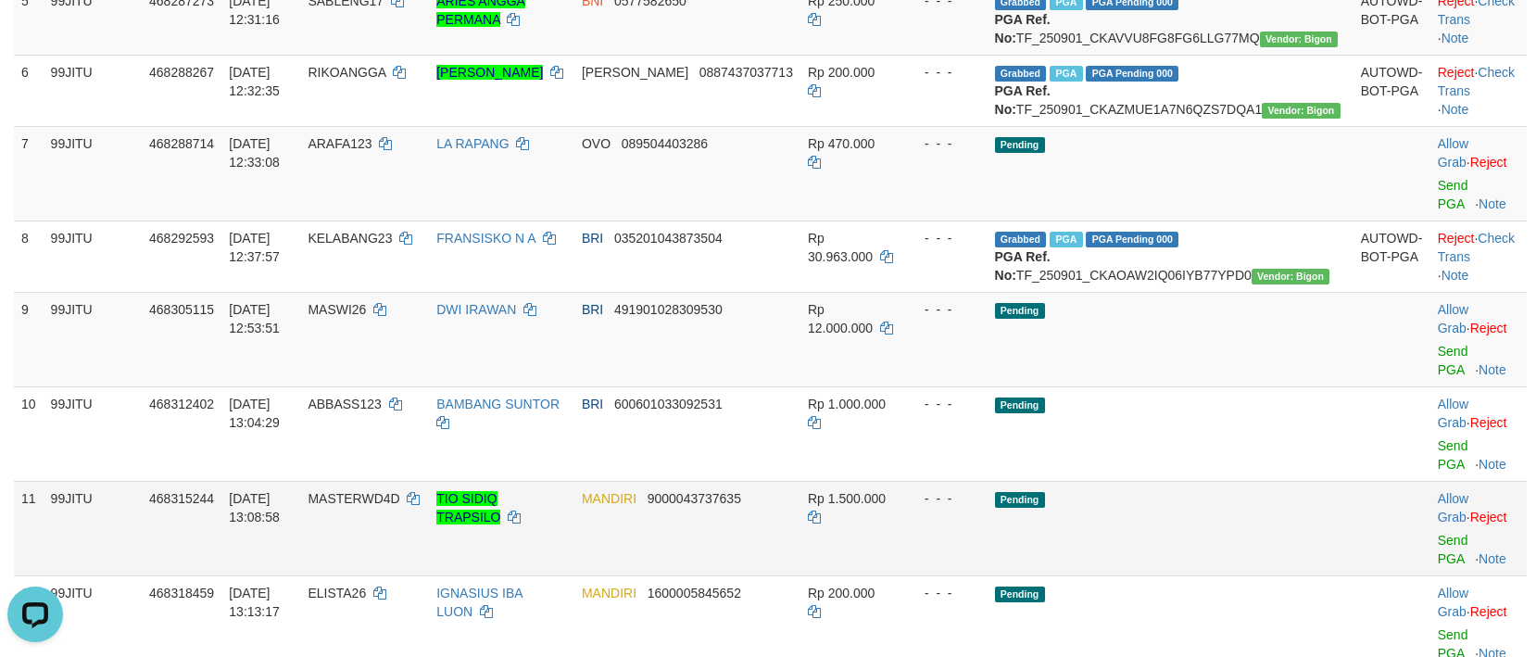
scroll to position [927, 0]
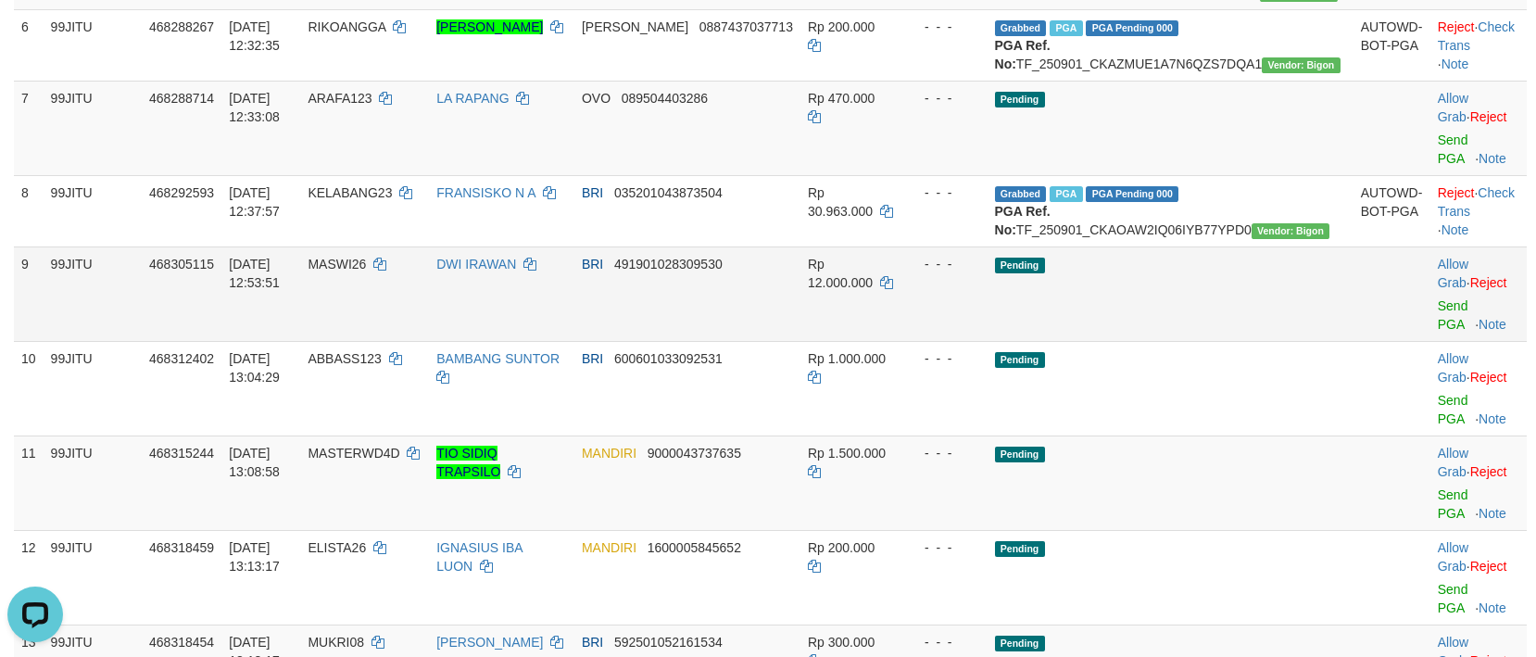
click at [366, 272] on span "MASWI26" at bounding box center [337, 264] width 58 height 15
copy td "MASWI26"
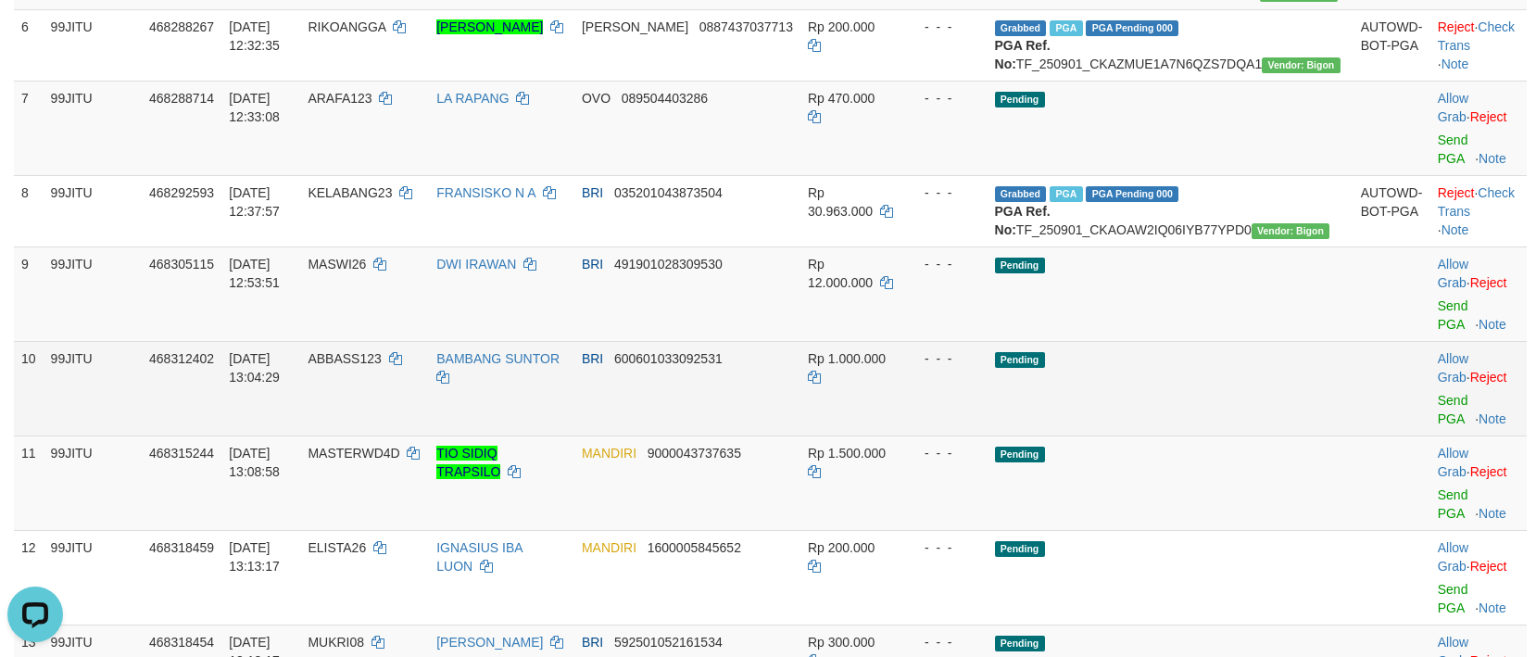
click at [1431, 436] on td "Allow Grab · Reject Send PGA · Note" at bounding box center [1479, 388] width 96 height 95
click at [1438, 426] on link "Send PGA" at bounding box center [1453, 409] width 31 height 33
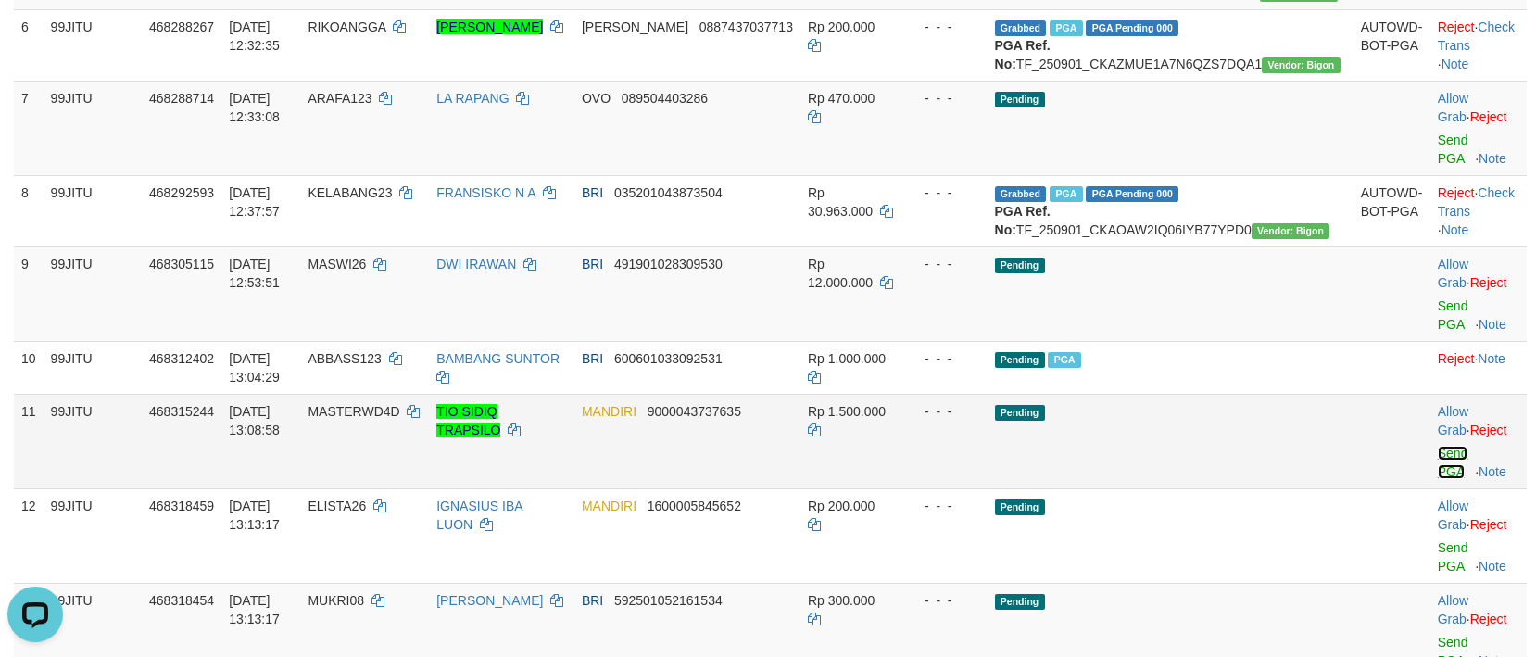
click at [1438, 479] on link "Send PGA" at bounding box center [1453, 462] width 31 height 33
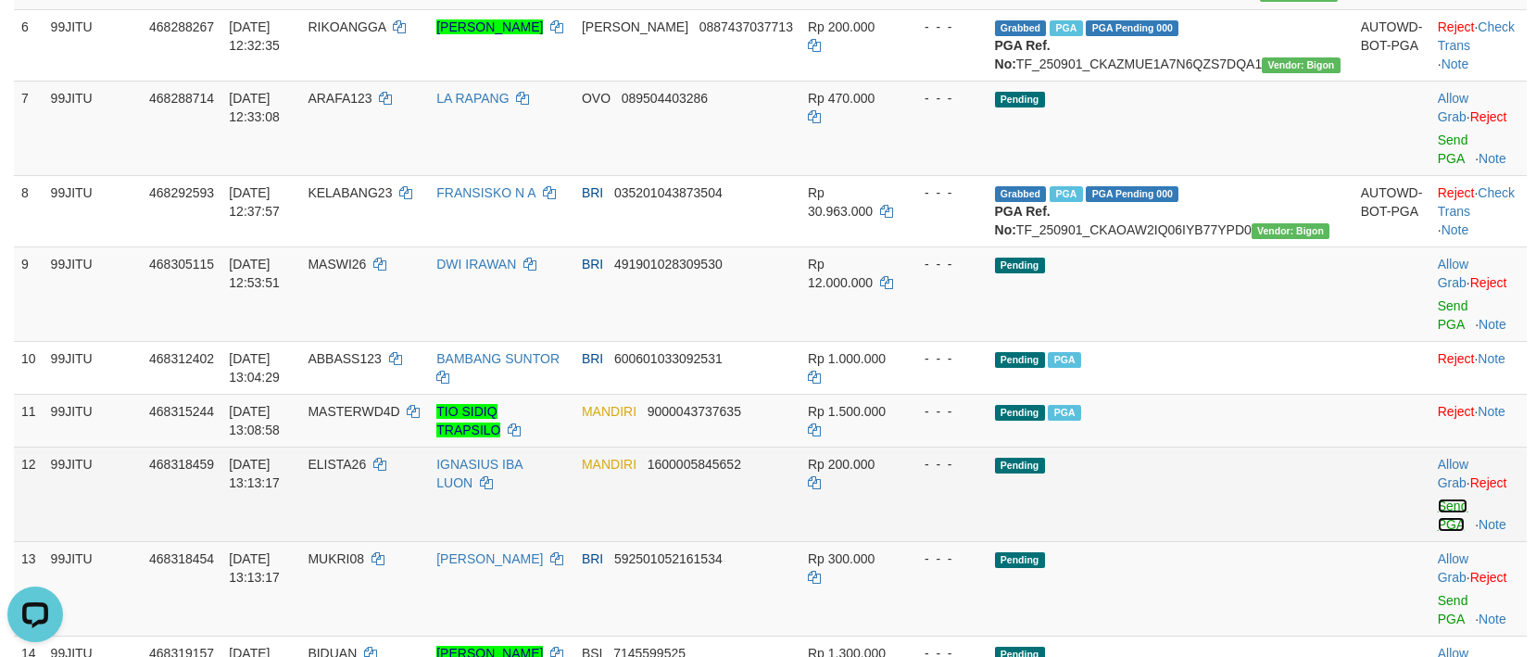
click at [1438, 532] on link "Send PGA" at bounding box center [1453, 515] width 31 height 33
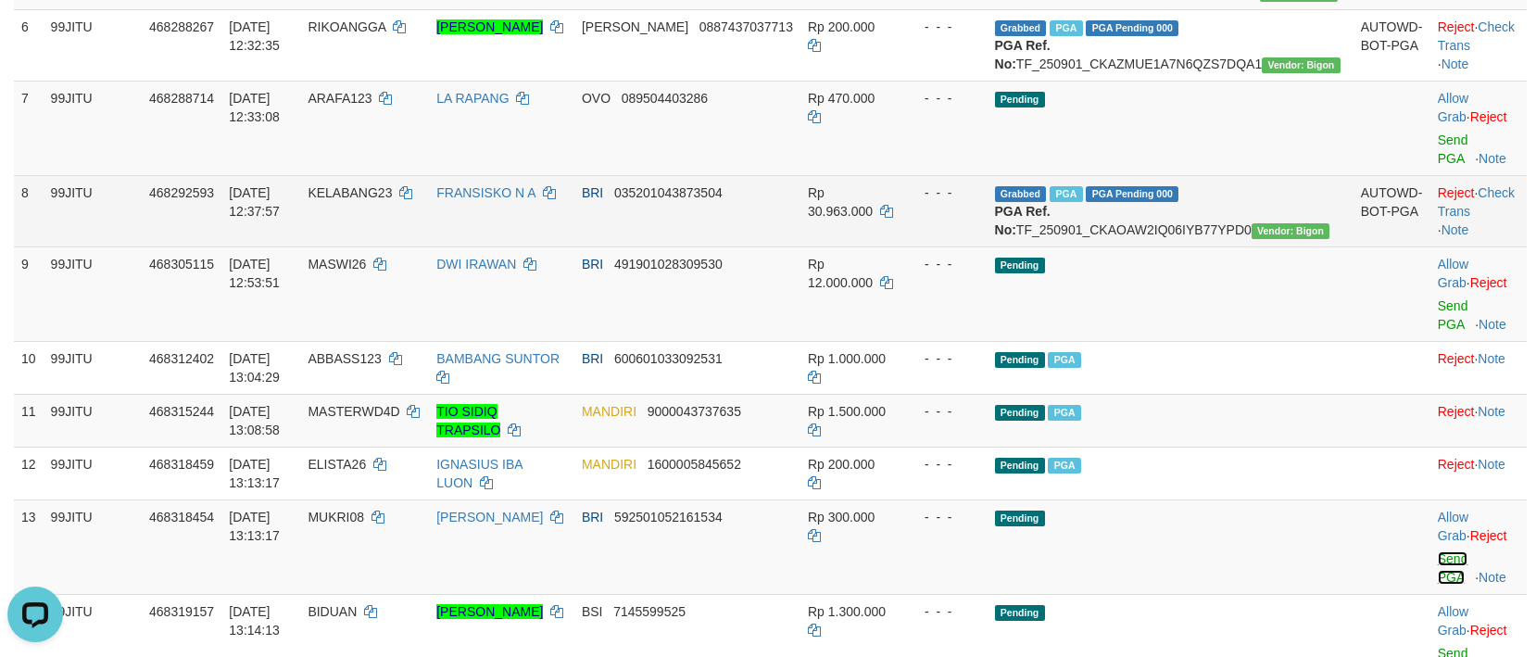
click at [1438, 585] on link "Send PGA" at bounding box center [1453, 567] width 31 height 33
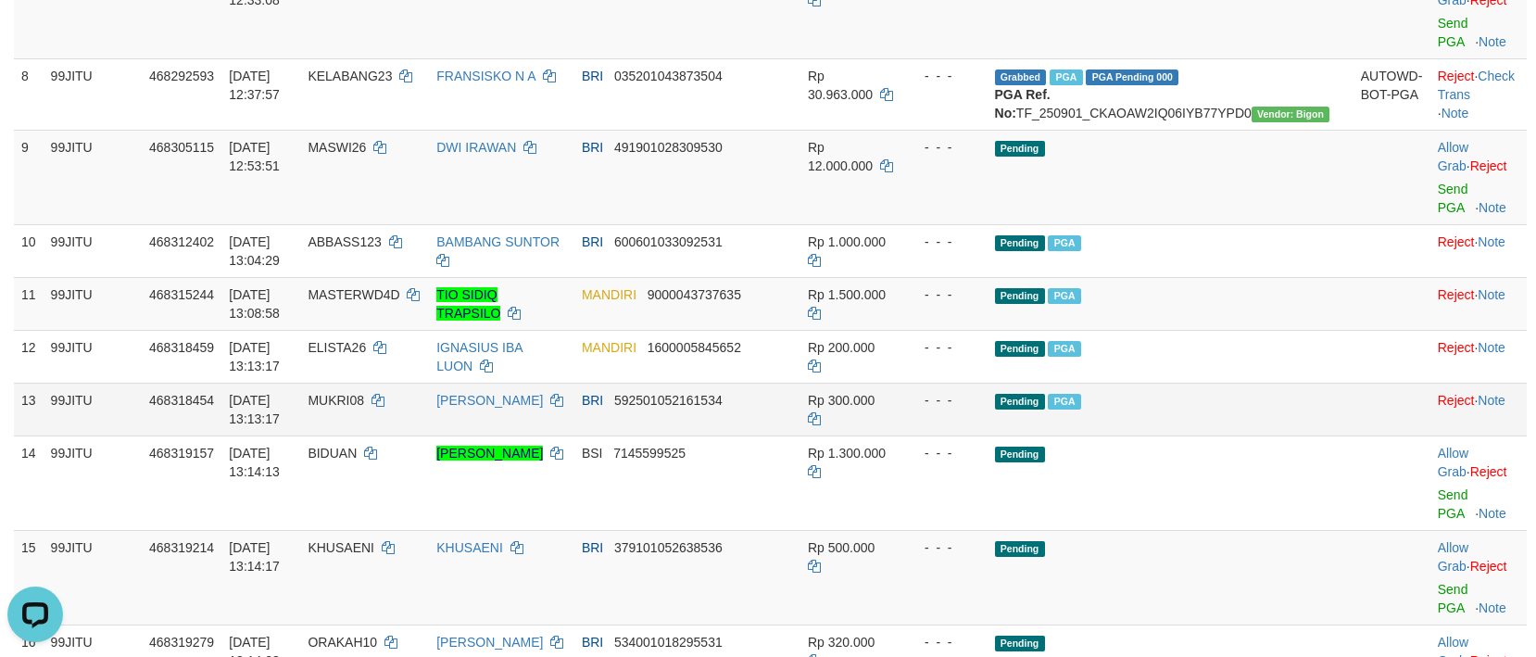
scroll to position [1112, 0]
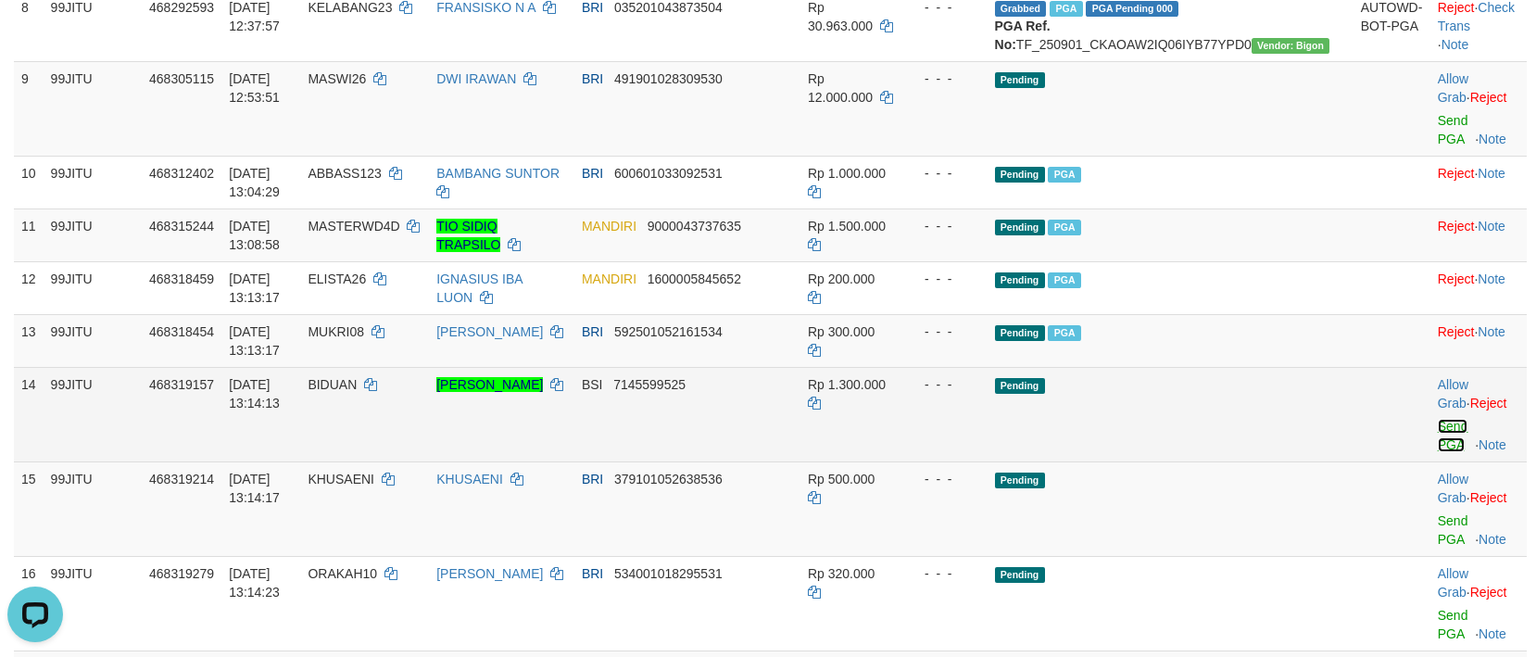
click at [1438, 452] on link "Send PGA" at bounding box center [1453, 435] width 31 height 33
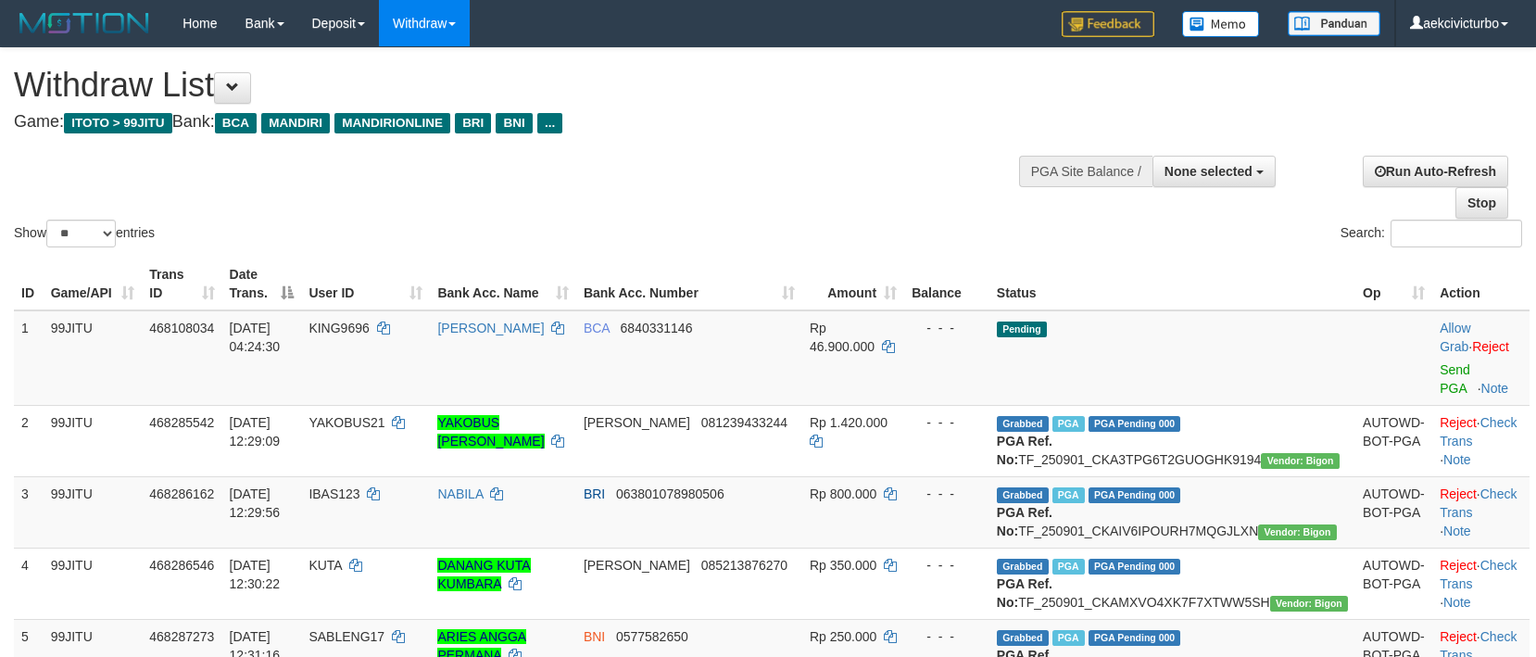
select select
select select "**"
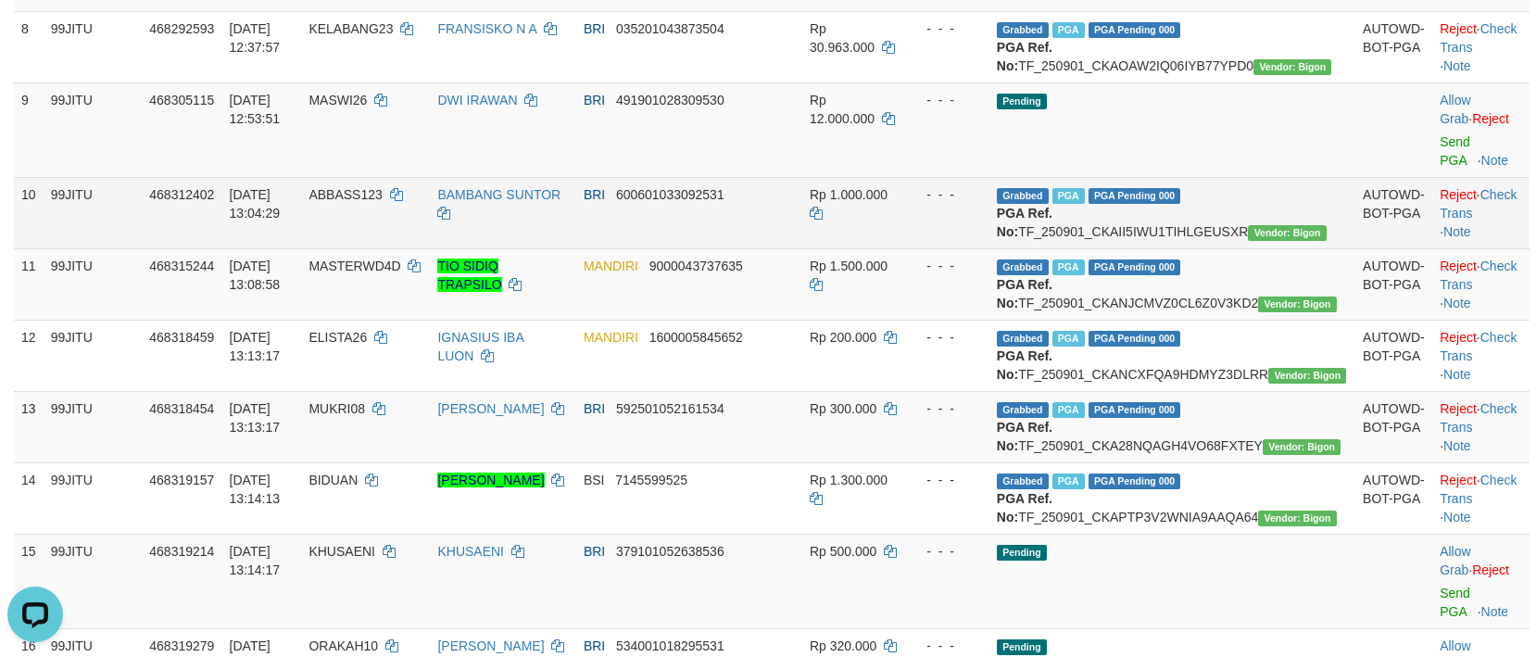
scroll to position [1112, 0]
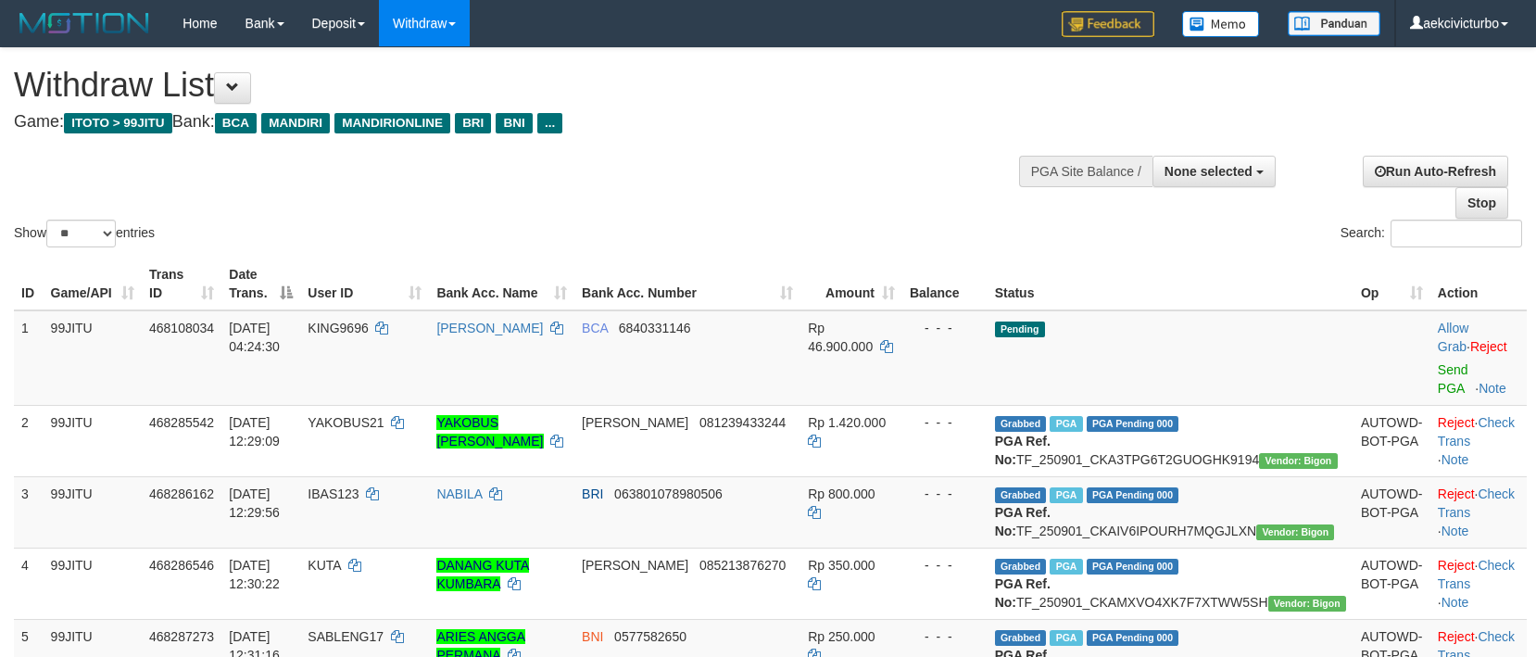
select select
select select "**"
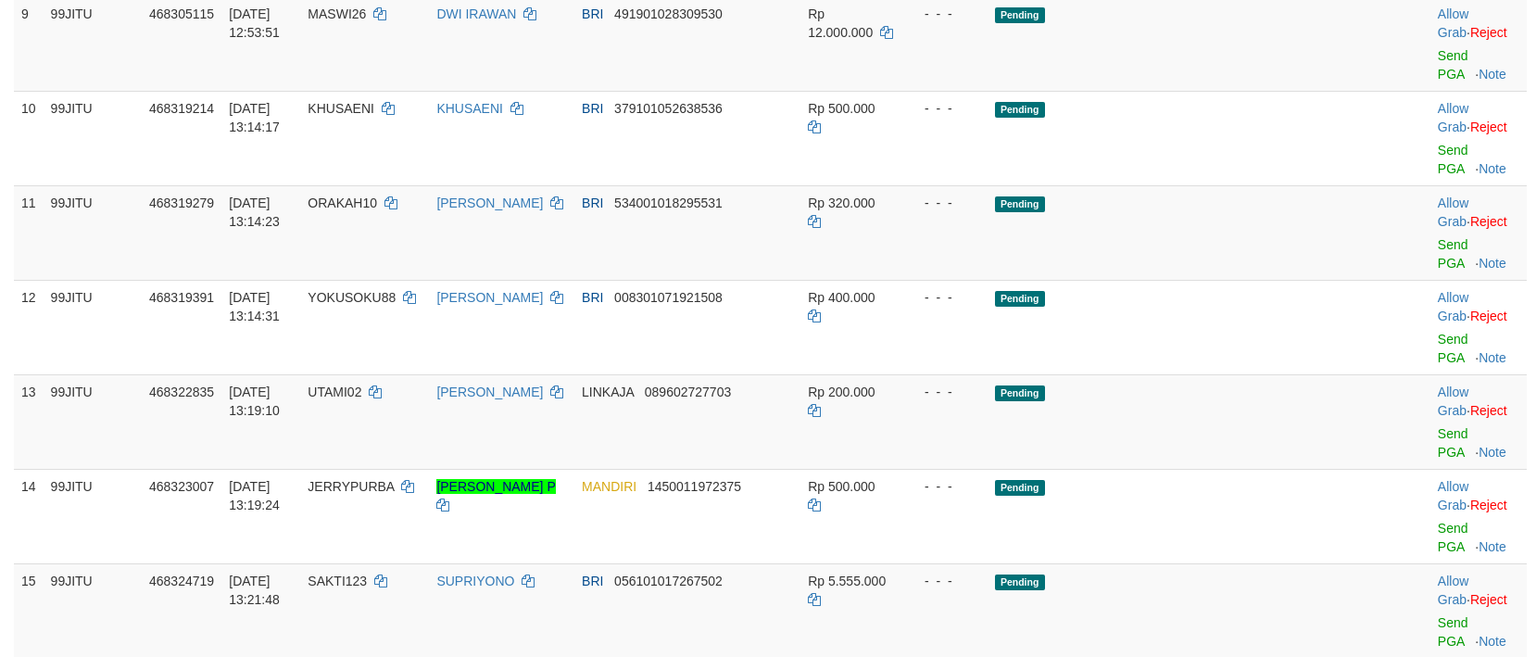
scroll to position [792, 0]
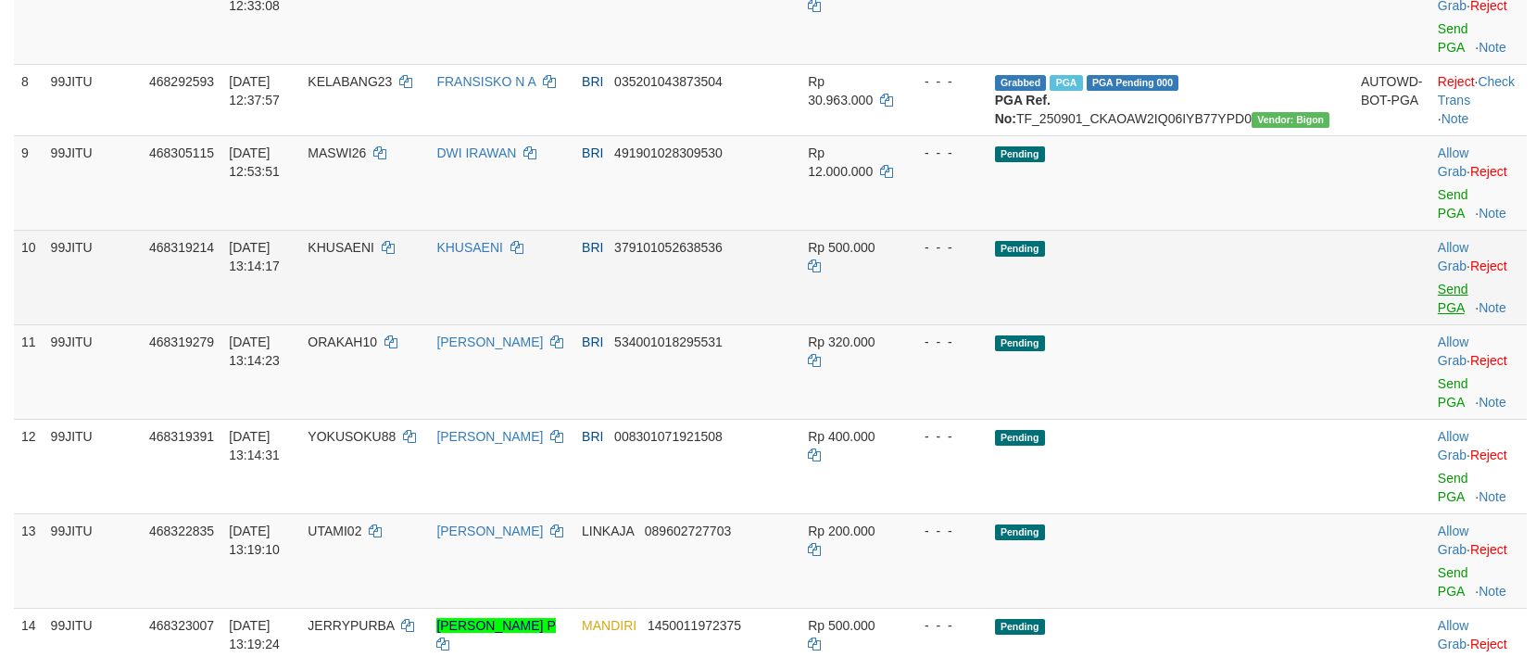
drag, startPoint x: 1395, startPoint y: 340, endPoint x: 1406, endPoint y: 339, distance: 11.2
click at [1431, 324] on td "Allow Grab · Reject Send PGA · Note" at bounding box center [1479, 277] width 96 height 95
click at [1438, 315] on link "Send PGA" at bounding box center [1453, 298] width 31 height 33
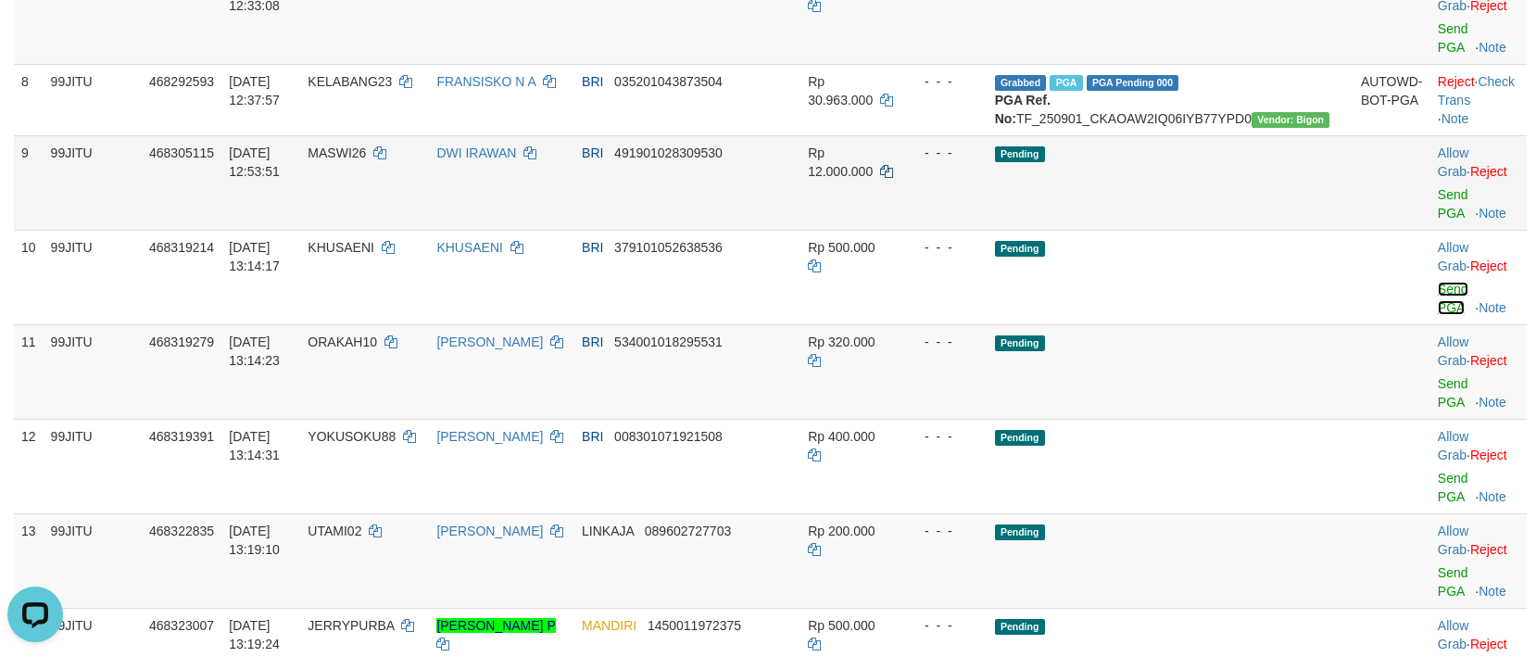
scroll to position [0, 0]
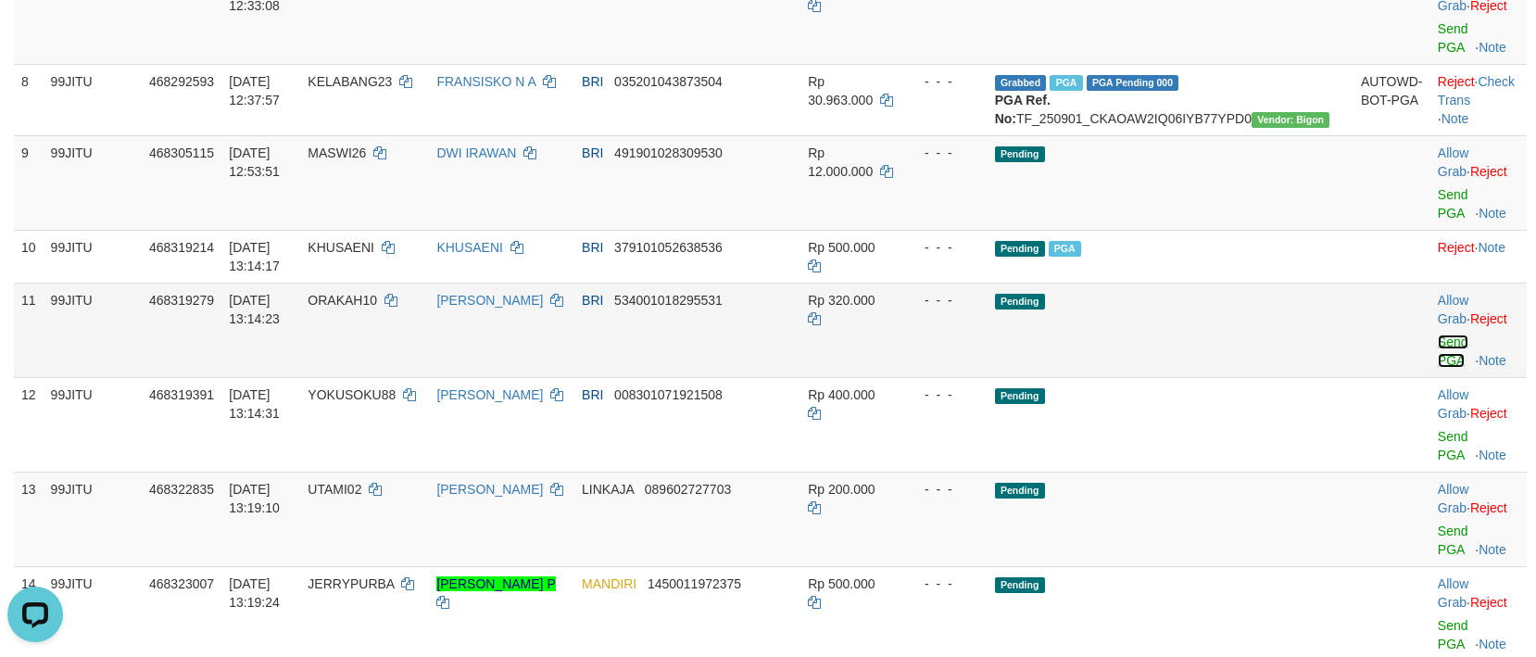
click at [1438, 368] on link "Send PGA" at bounding box center [1453, 351] width 31 height 33
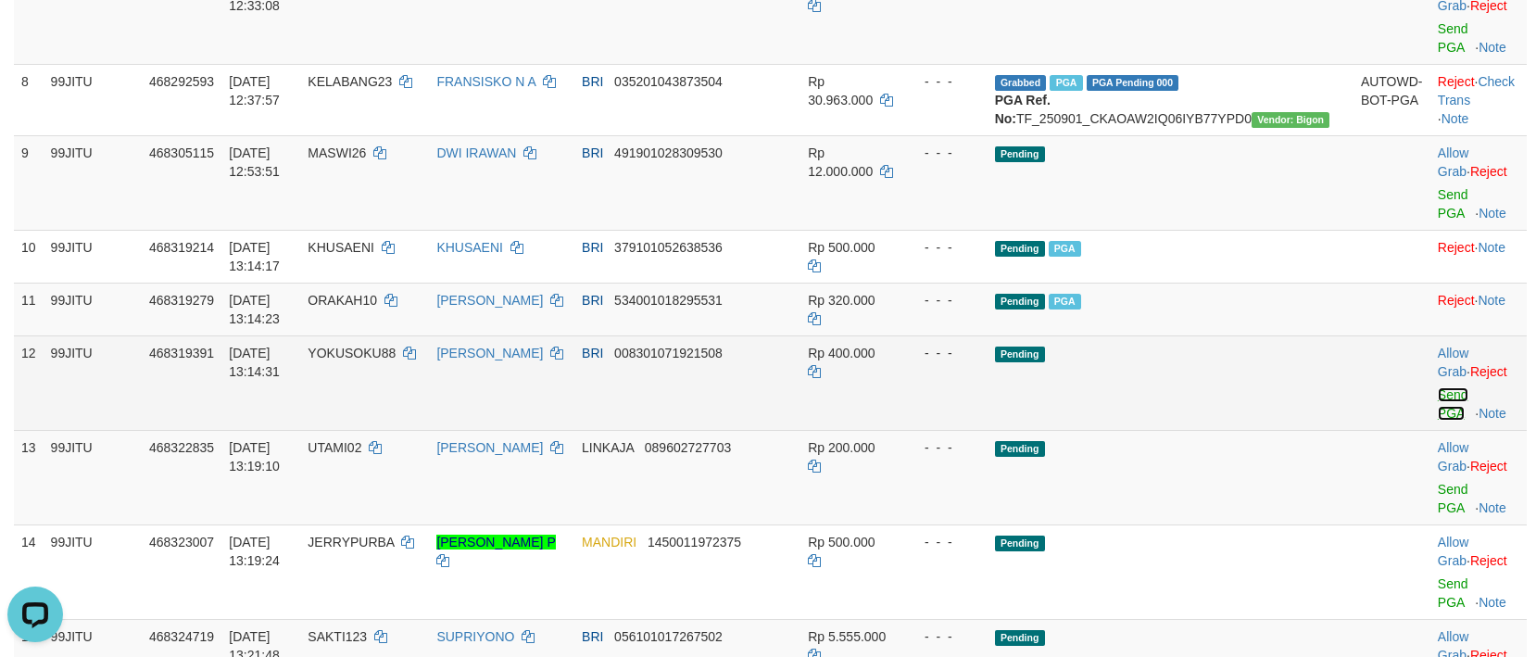
click at [1438, 421] on link "Send PGA" at bounding box center [1453, 403] width 31 height 33
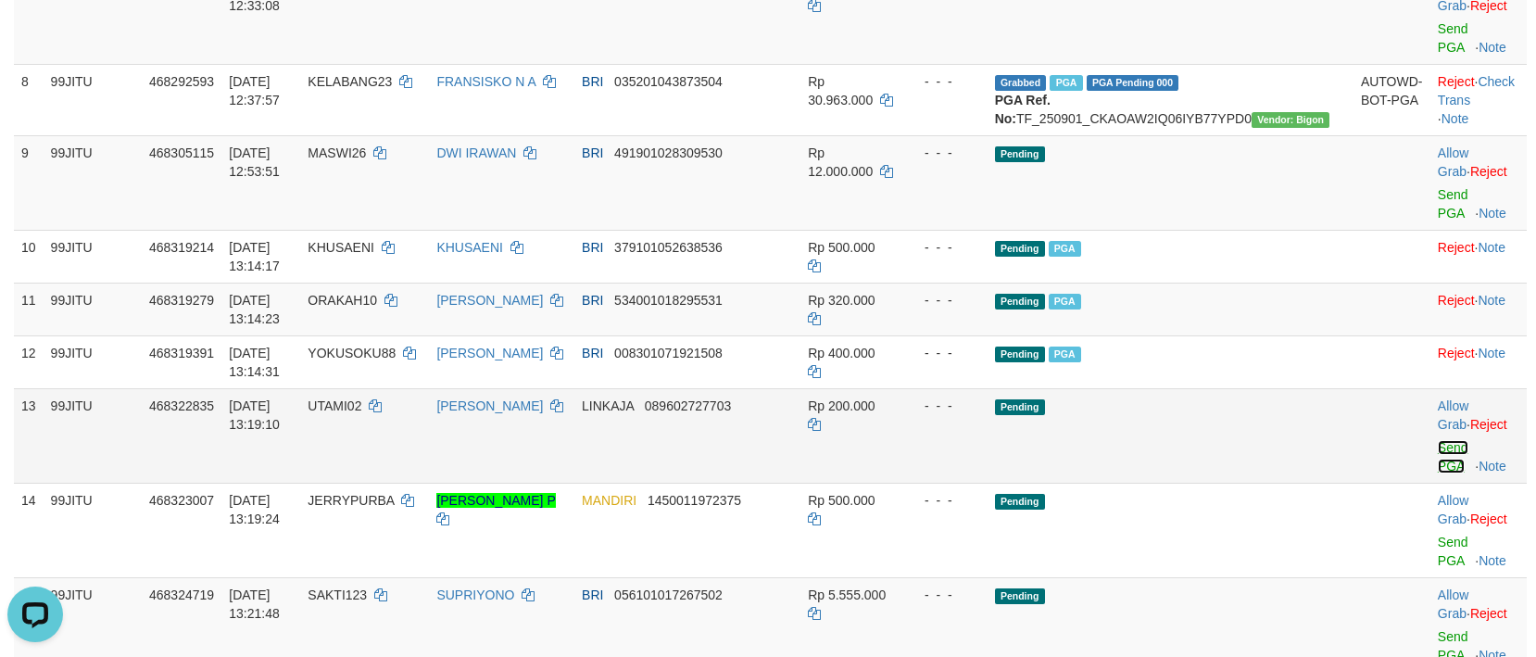
click at [1438, 474] on link "Send PGA" at bounding box center [1453, 456] width 31 height 33
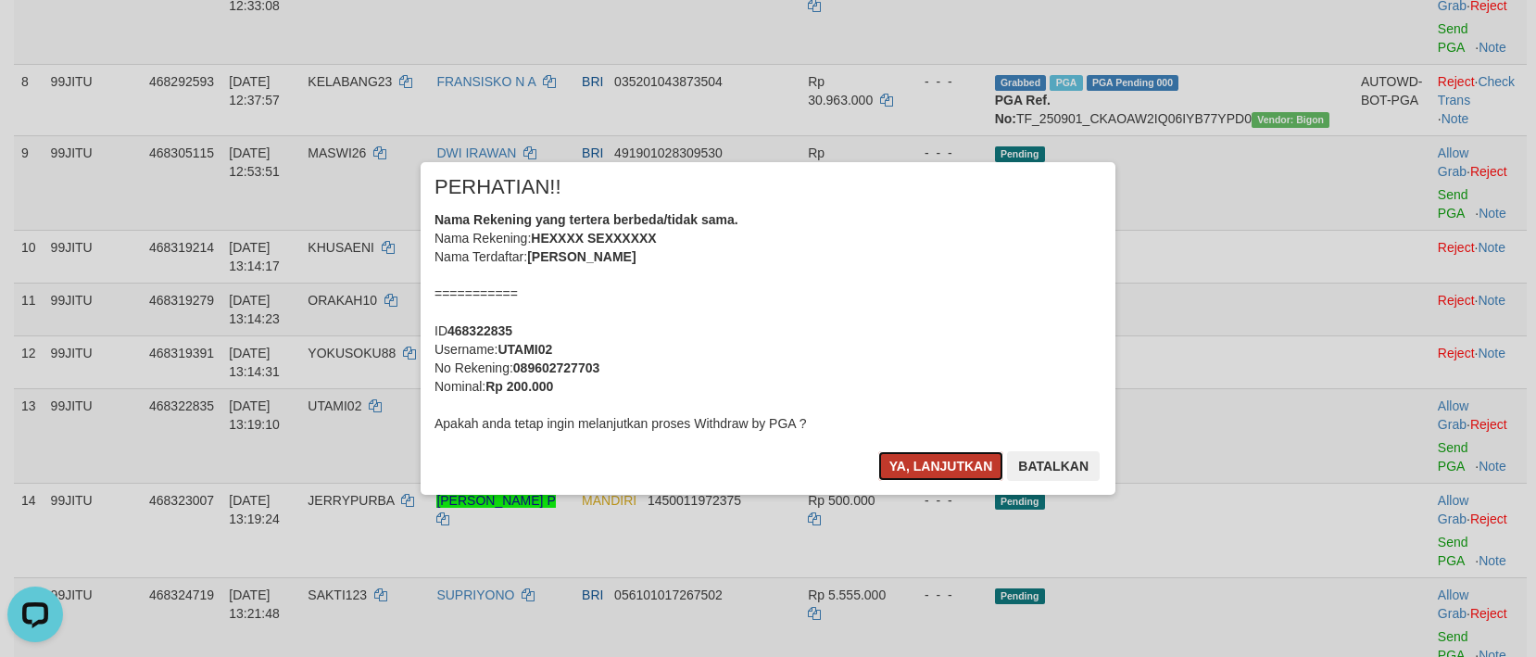
click at [955, 465] on button "Ya, lanjutkan" at bounding box center [942, 466] width 126 height 30
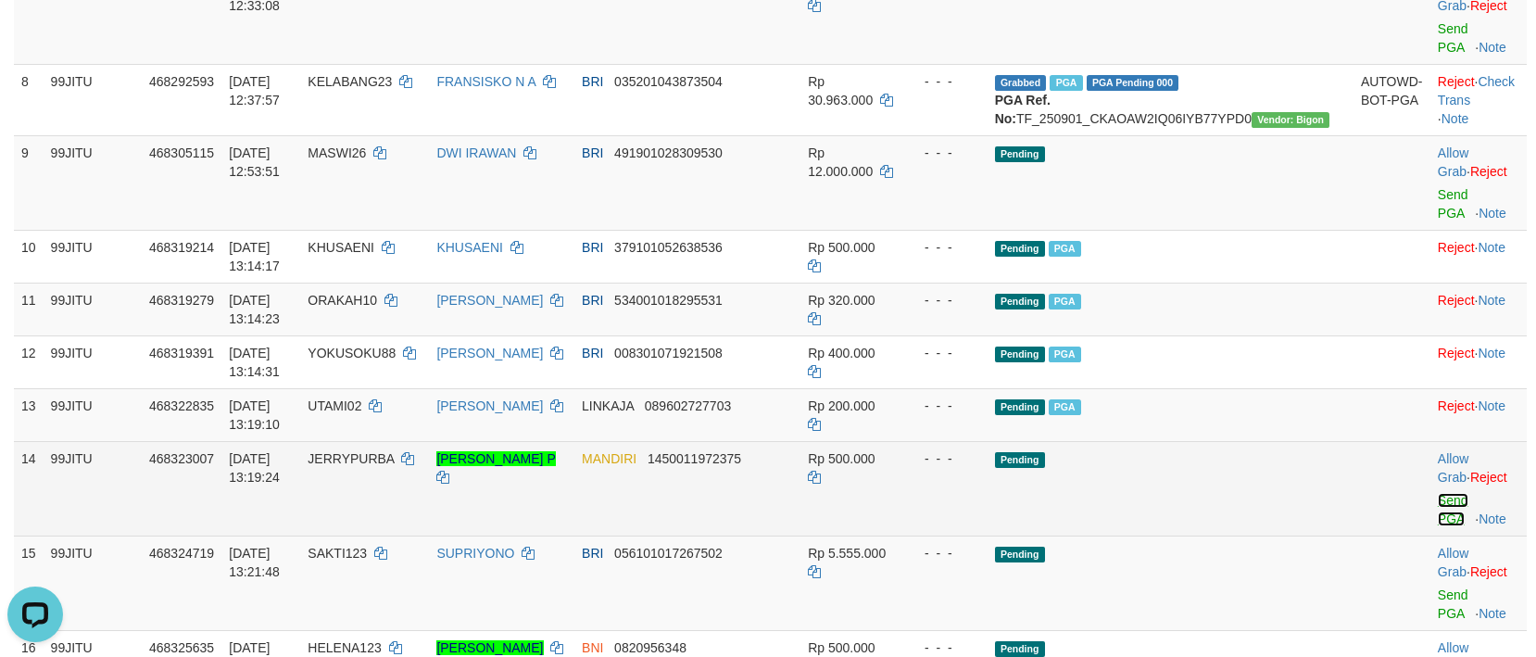
click at [1438, 526] on link "Send PGA" at bounding box center [1453, 509] width 31 height 33
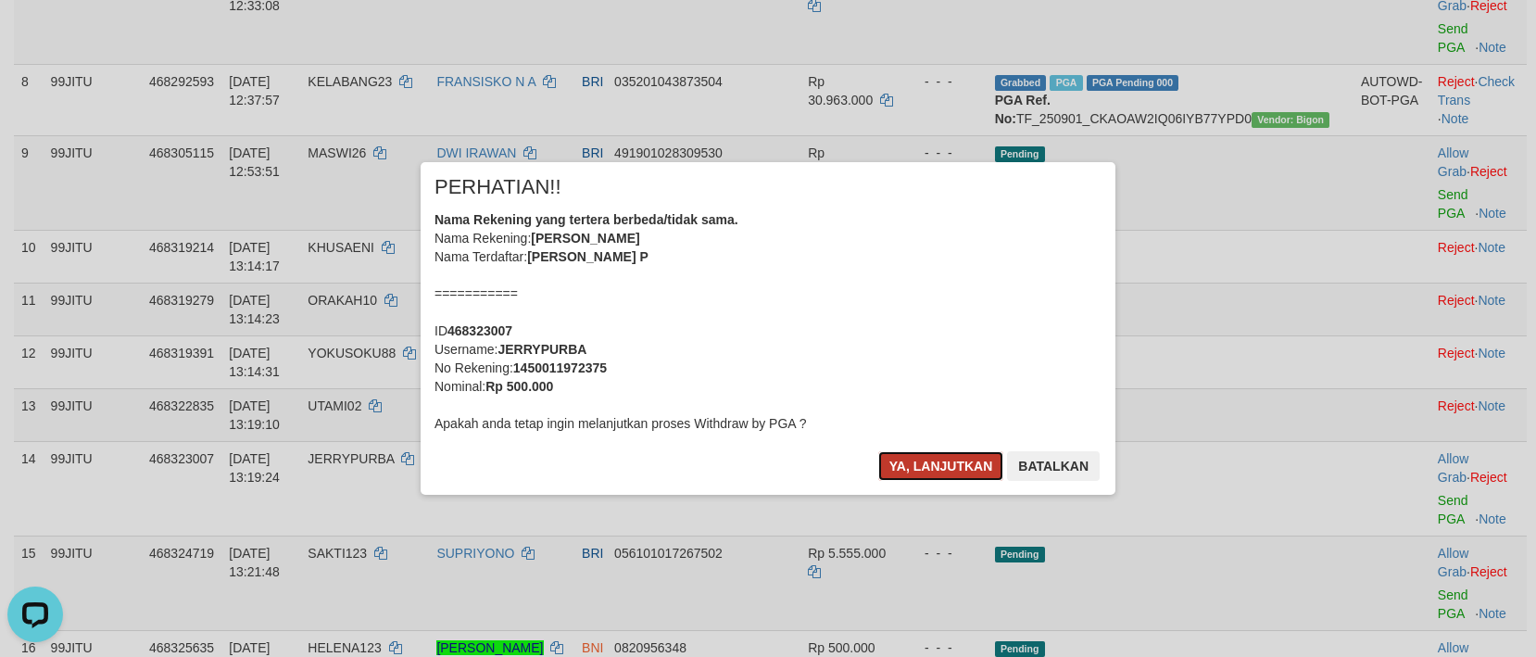
click at [975, 471] on button "Ya, lanjutkan" at bounding box center [942, 466] width 126 height 30
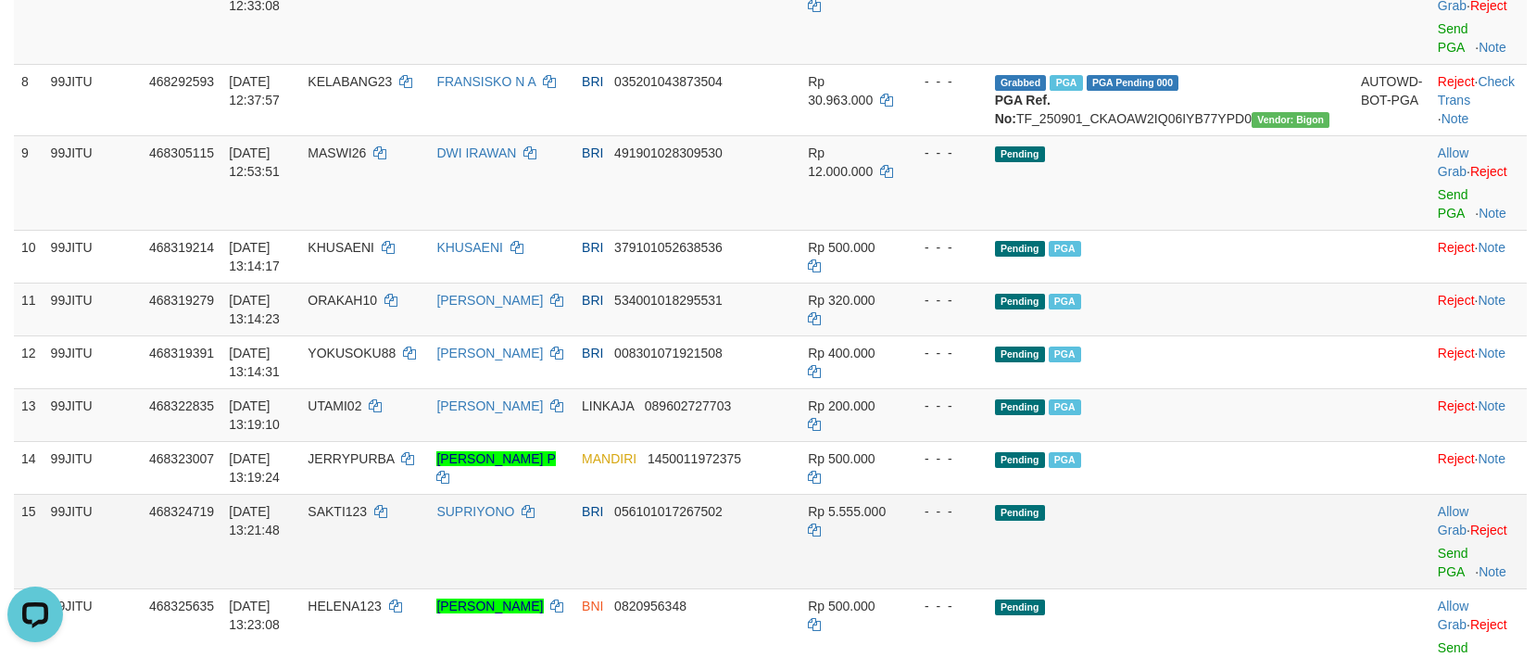
click at [367, 519] on span "SAKTI123" at bounding box center [337, 511] width 59 height 15
click at [1438, 579] on link "Send PGA" at bounding box center [1453, 562] width 31 height 33
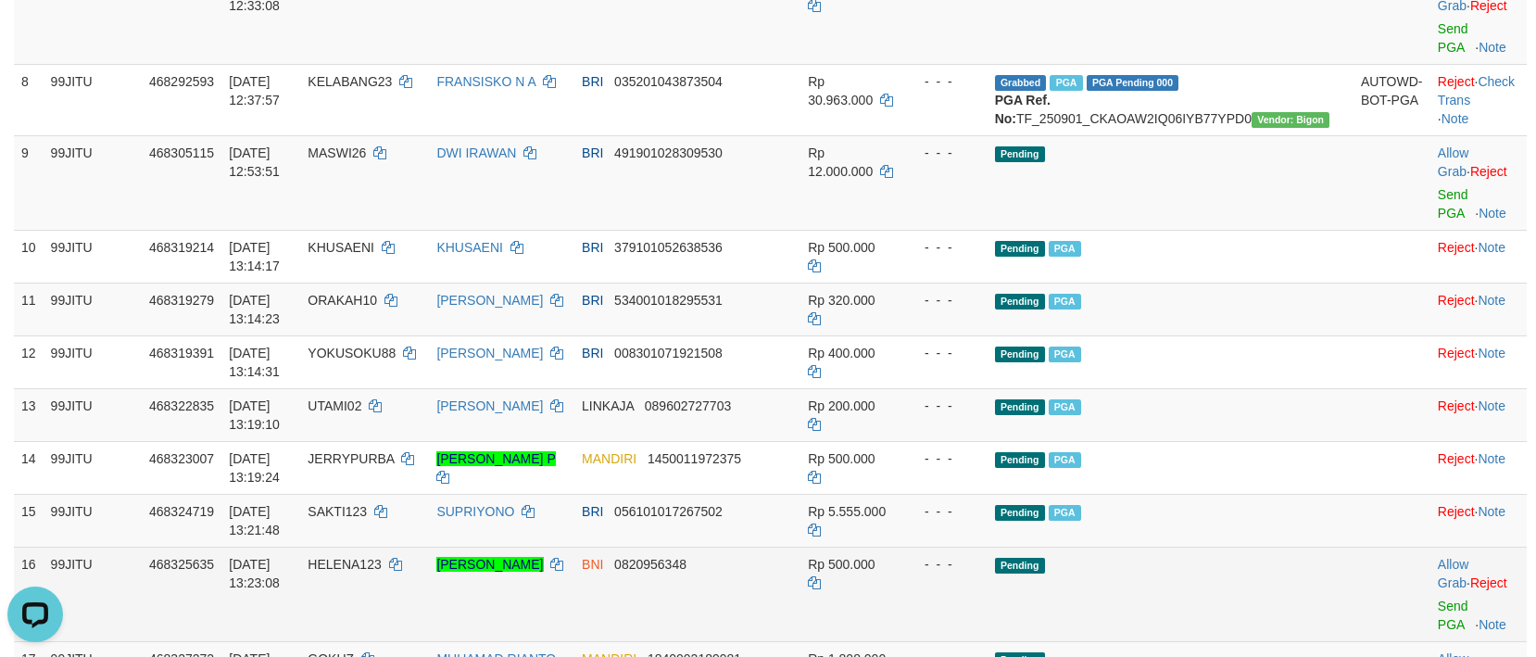
click at [138, 641] on td "99JITU" at bounding box center [93, 594] width 98 height 95
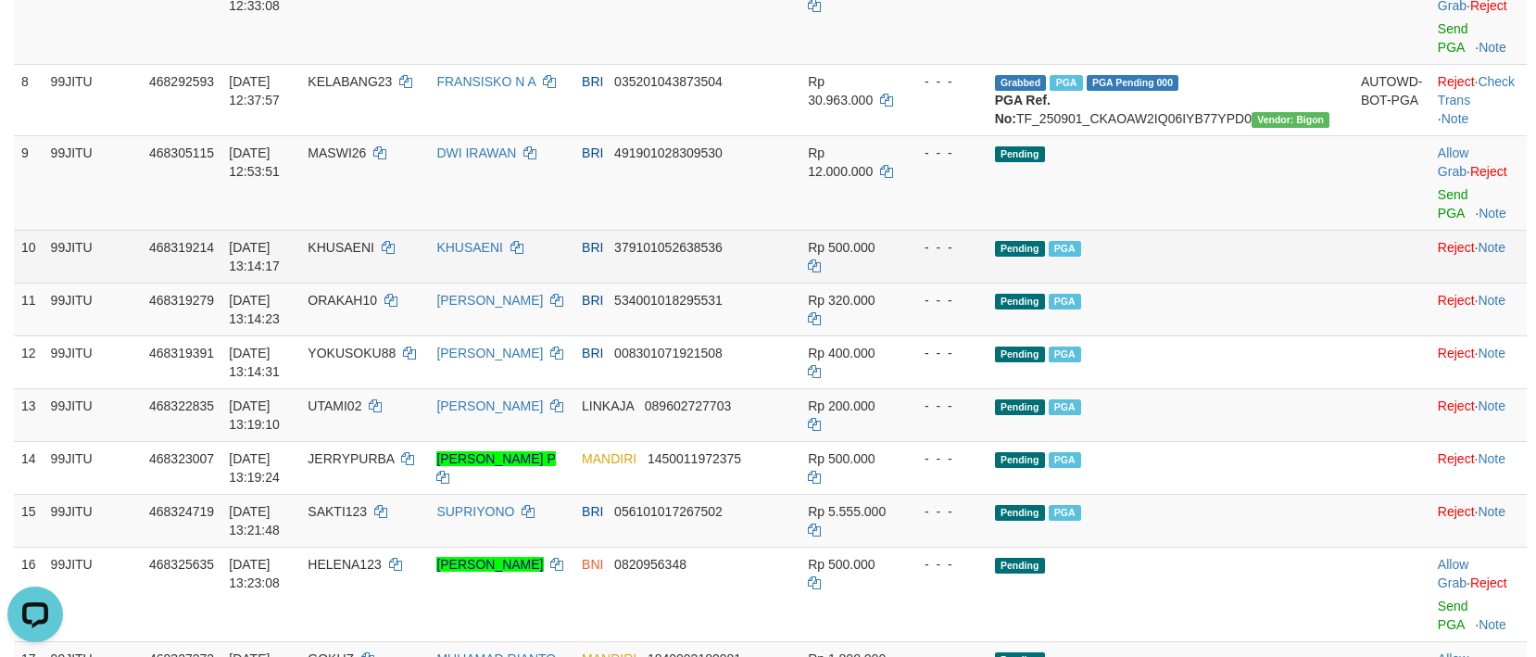
scroll to position [978, 0]
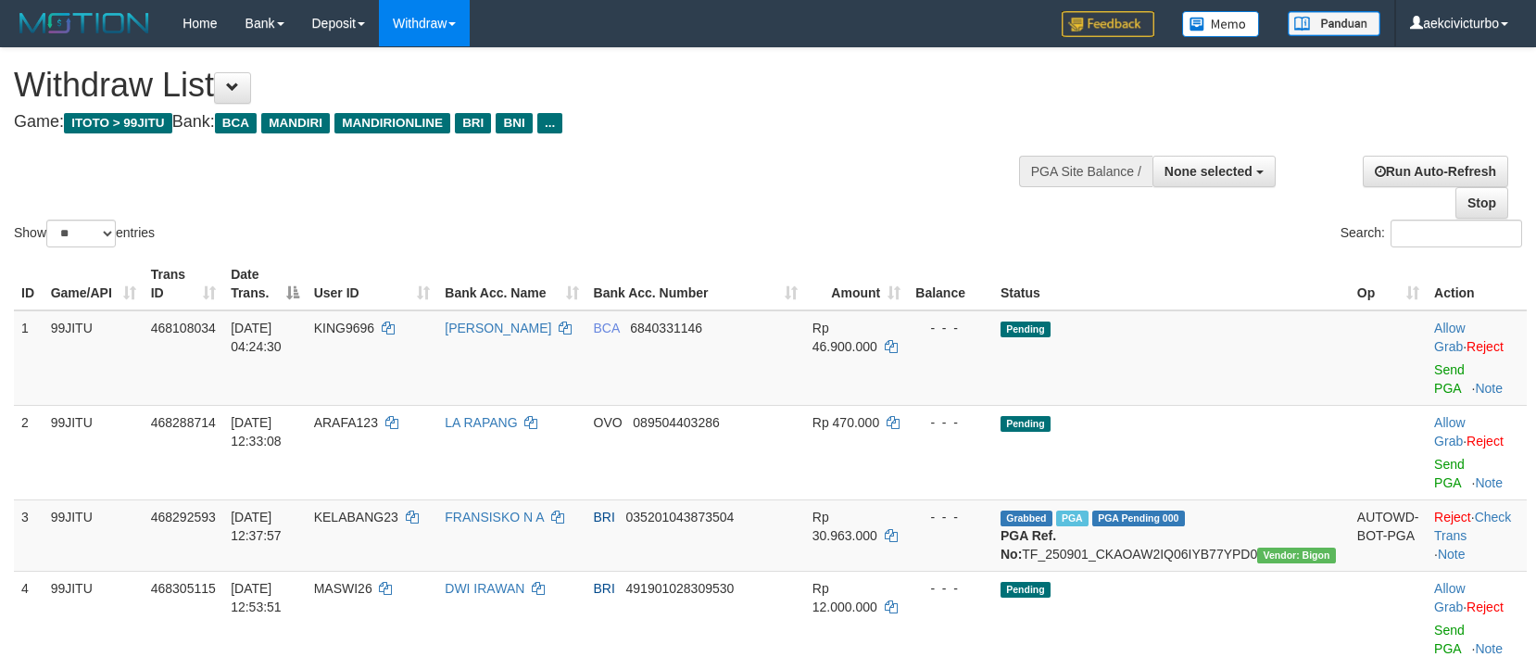
select select
select select "**"
